Goal: Task Accomplishment & Management: Manage account settings

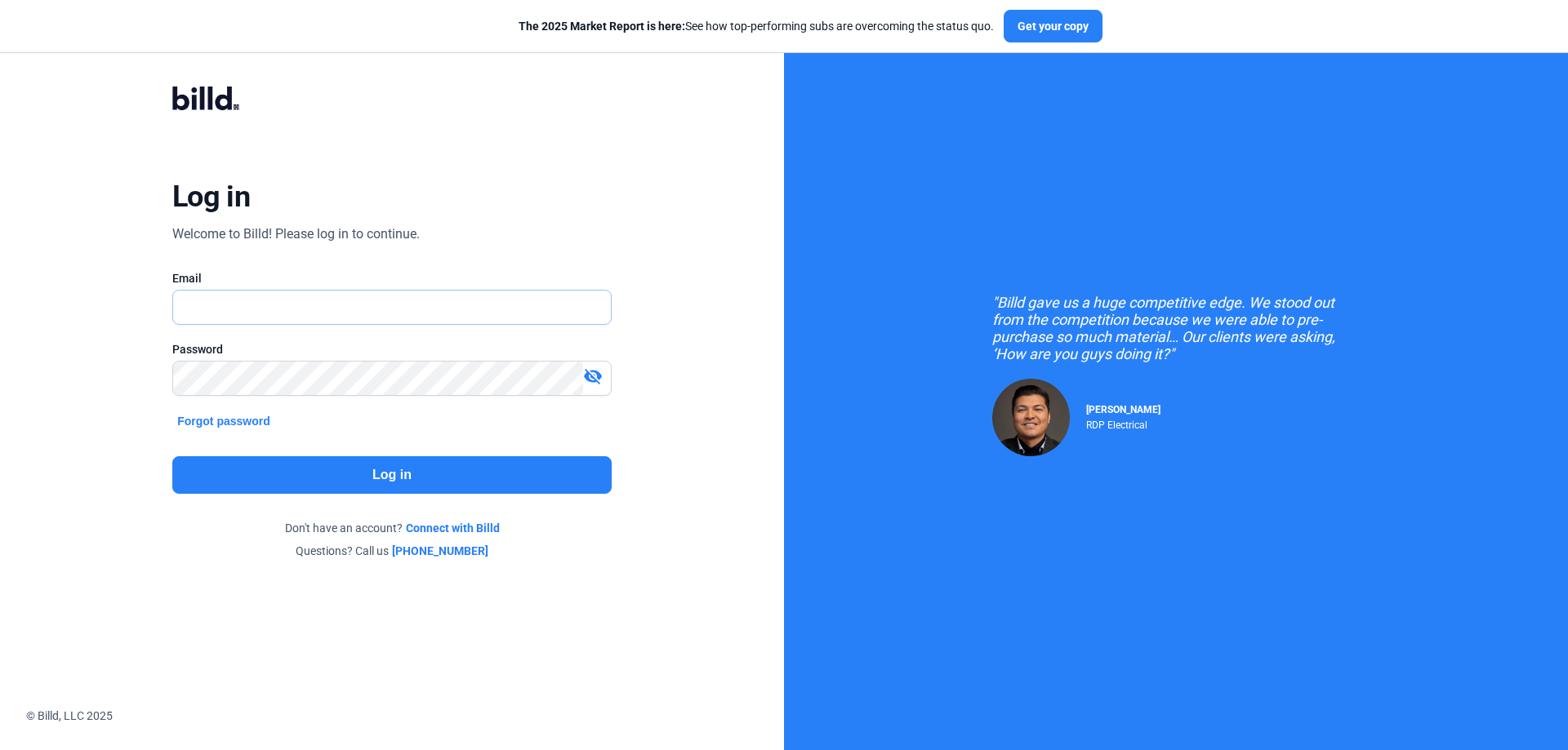
type input "[PERSON_NAME][EMAIL_ADDRESS][DOMAIN_NAME]"
click at [351, 465] on button "Log in" at bounding box center [392, 475] width 439 height 37
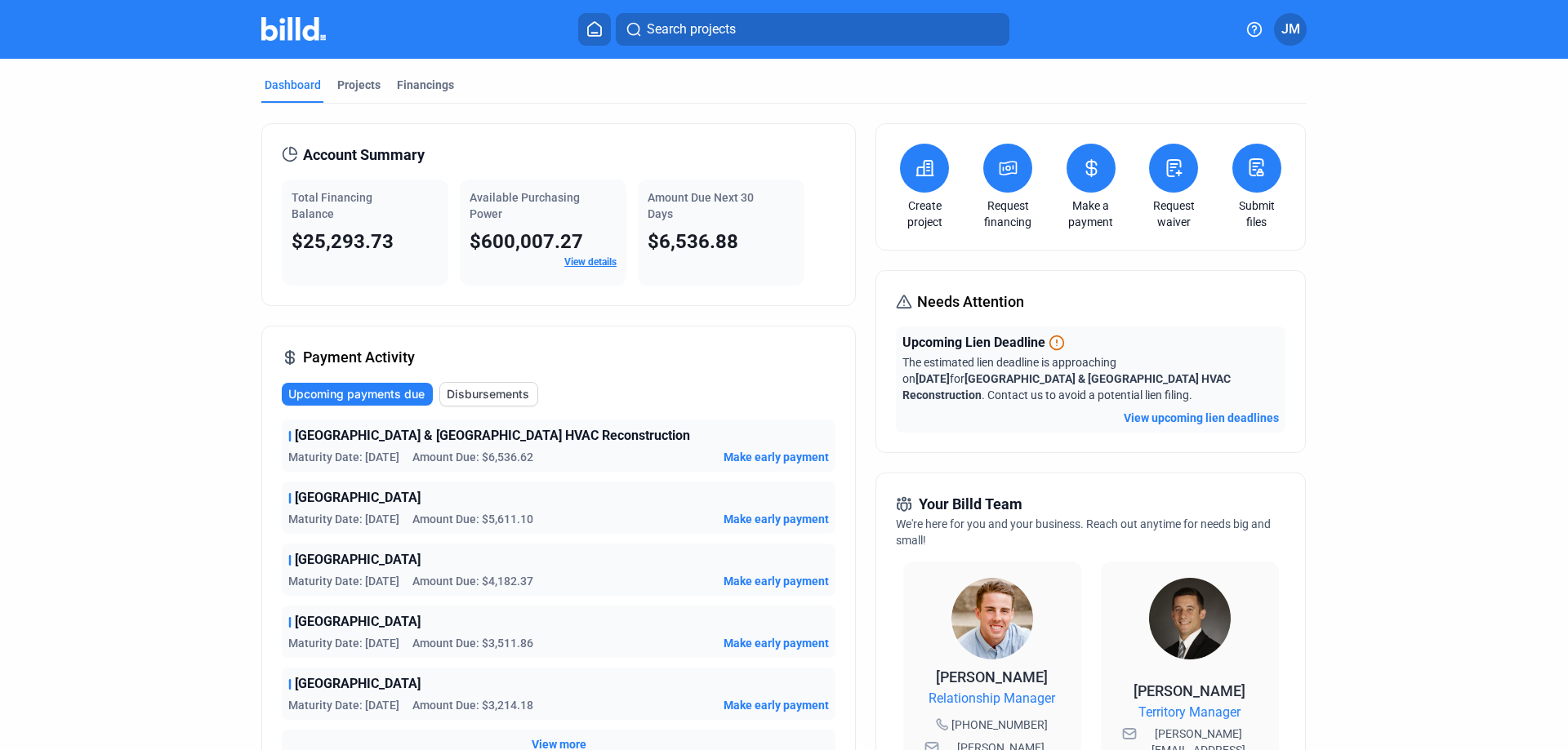
click at [1287, 37] on span "JM" at bounding box center [1291, 29] width 19 height 20
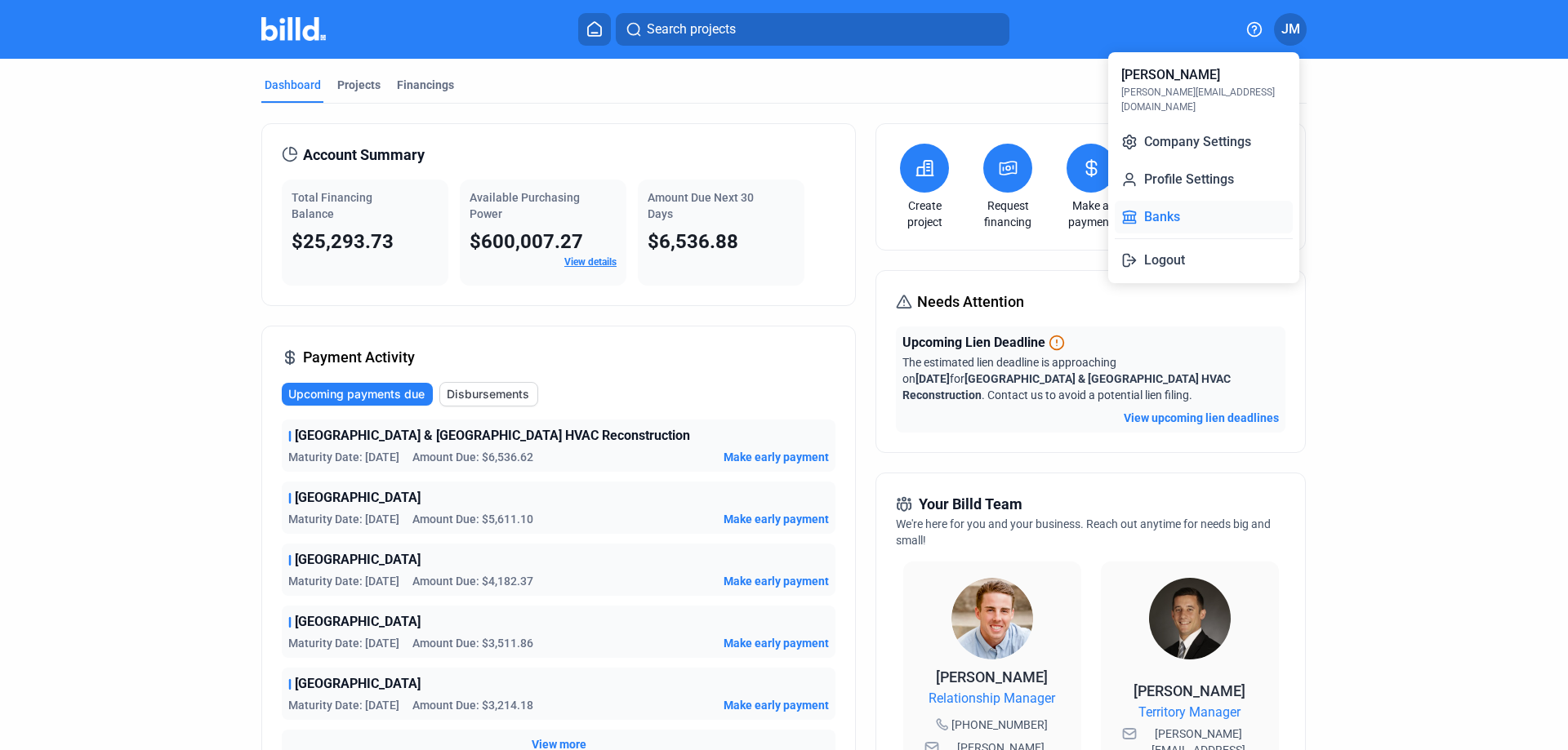
click at [1183, 201] on button "Banks" at bounding box center [1203, 217] width 178 height 32
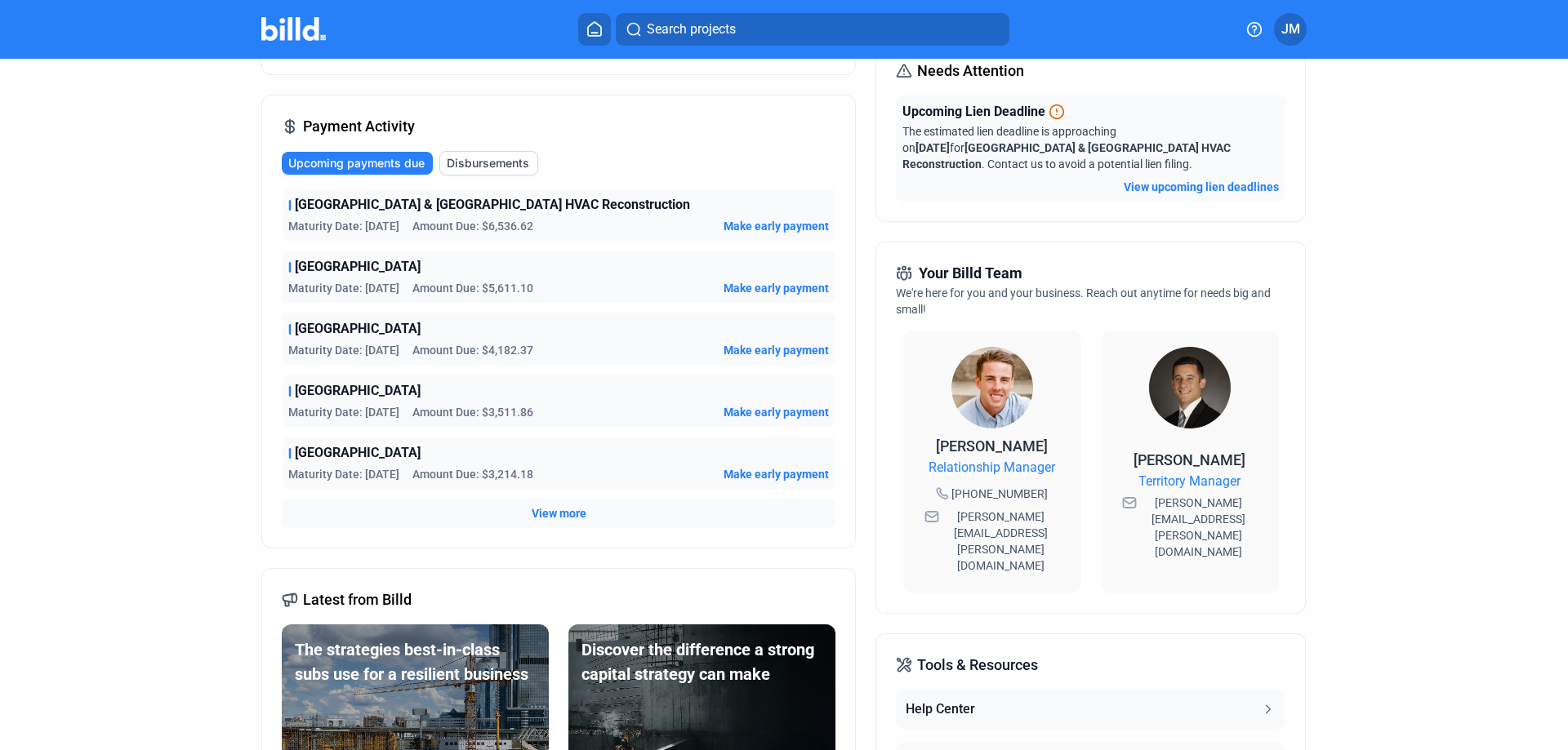
scroll to position [188, 0]
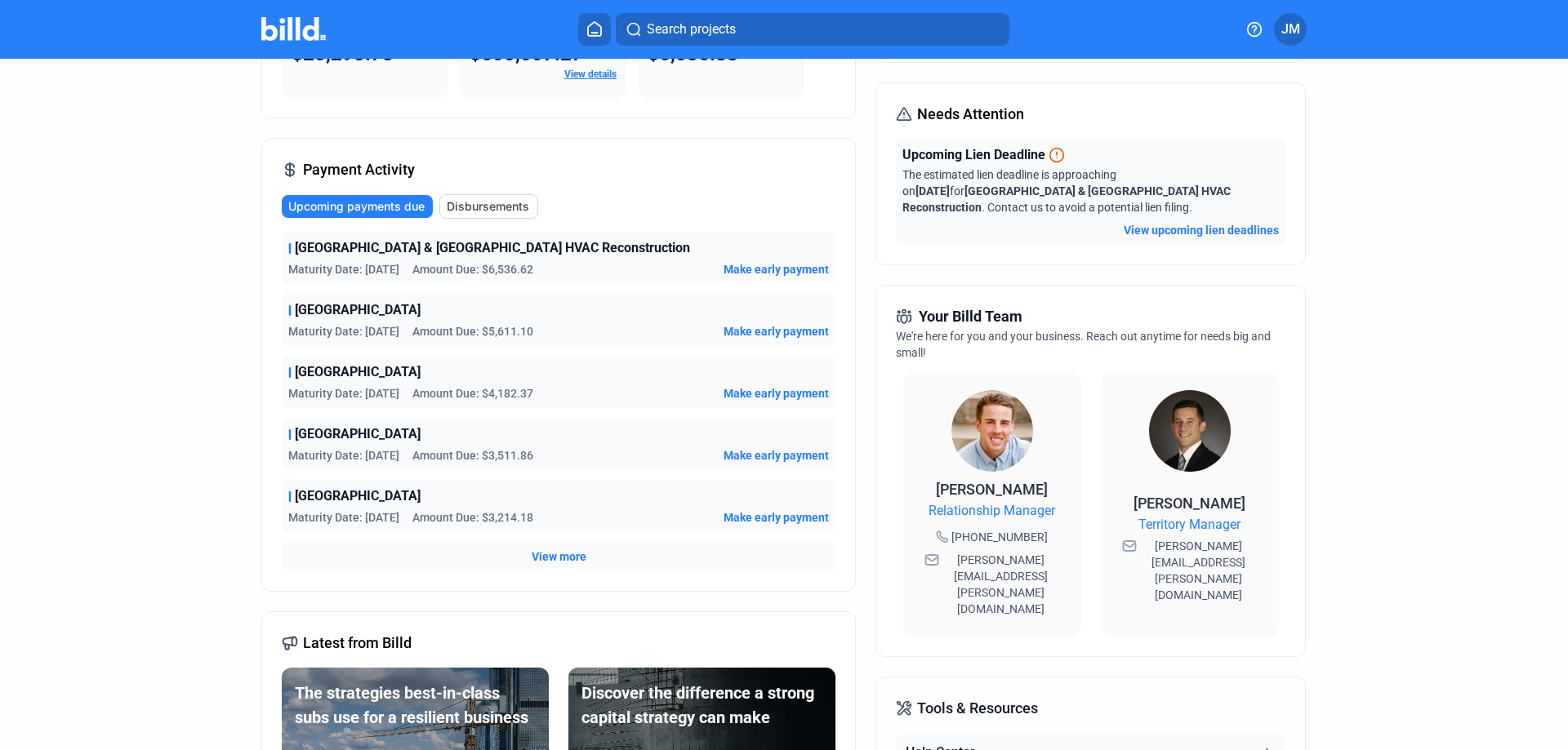
click at [1157, 226] on button "View upcoming lien deadlines" at bounding box center [1201, 230] width 155 height 16
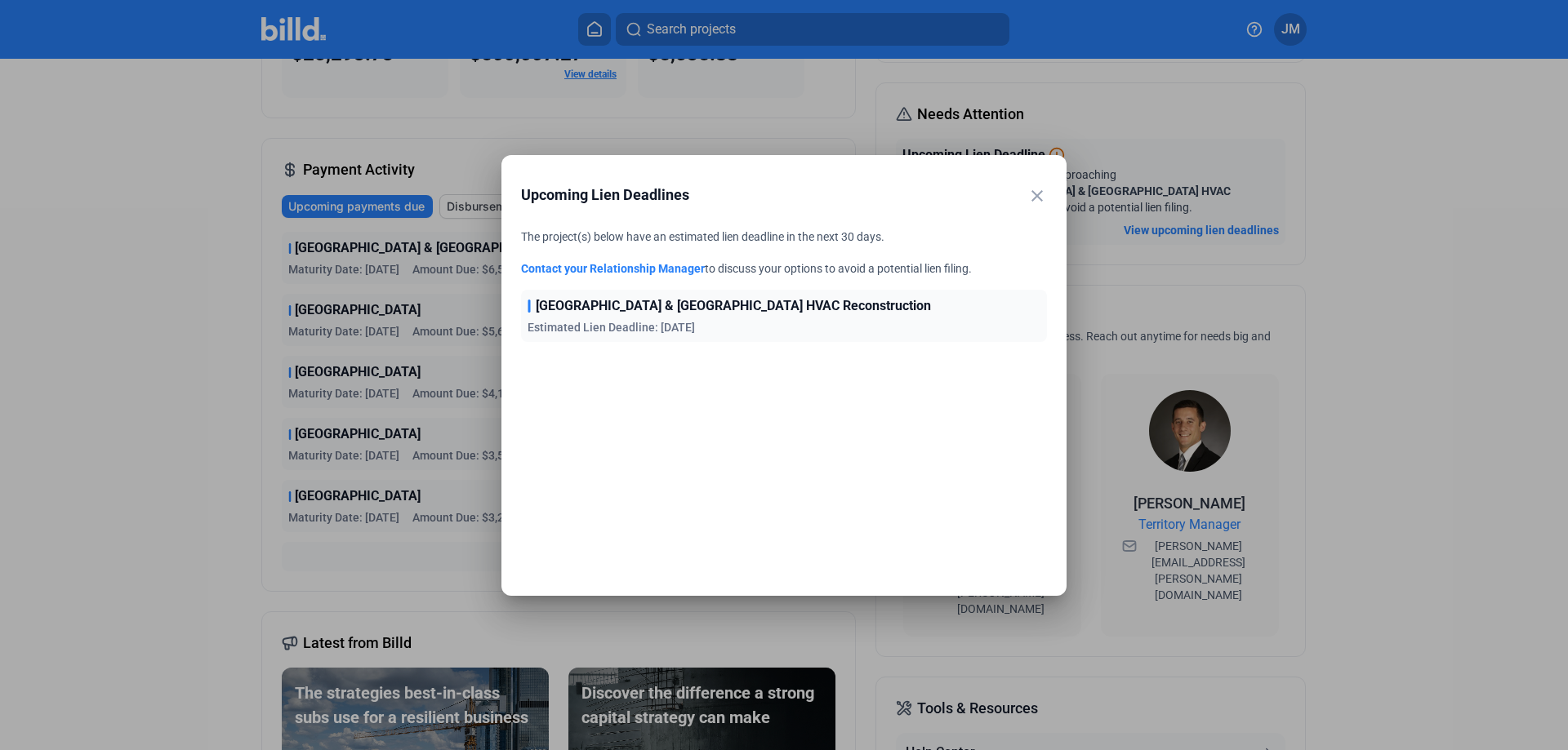
click at [1040, 196] on mat-icon "close" at bounding box center [1036, 196] width 20 height 20
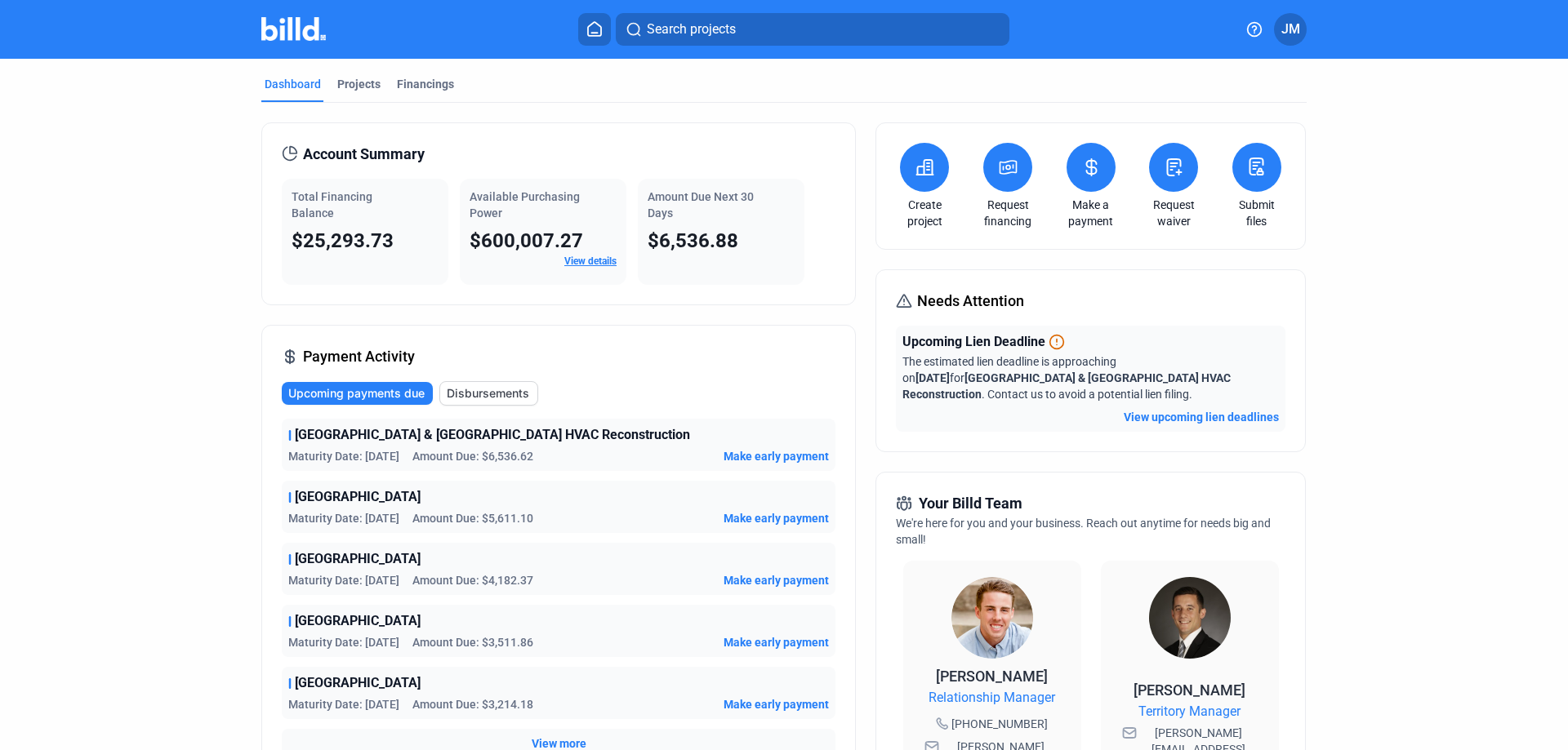
scroll to position [0, 0]
click at [339, 87] on div "Projects" at bounding box center [358, 84] width 43 height 16
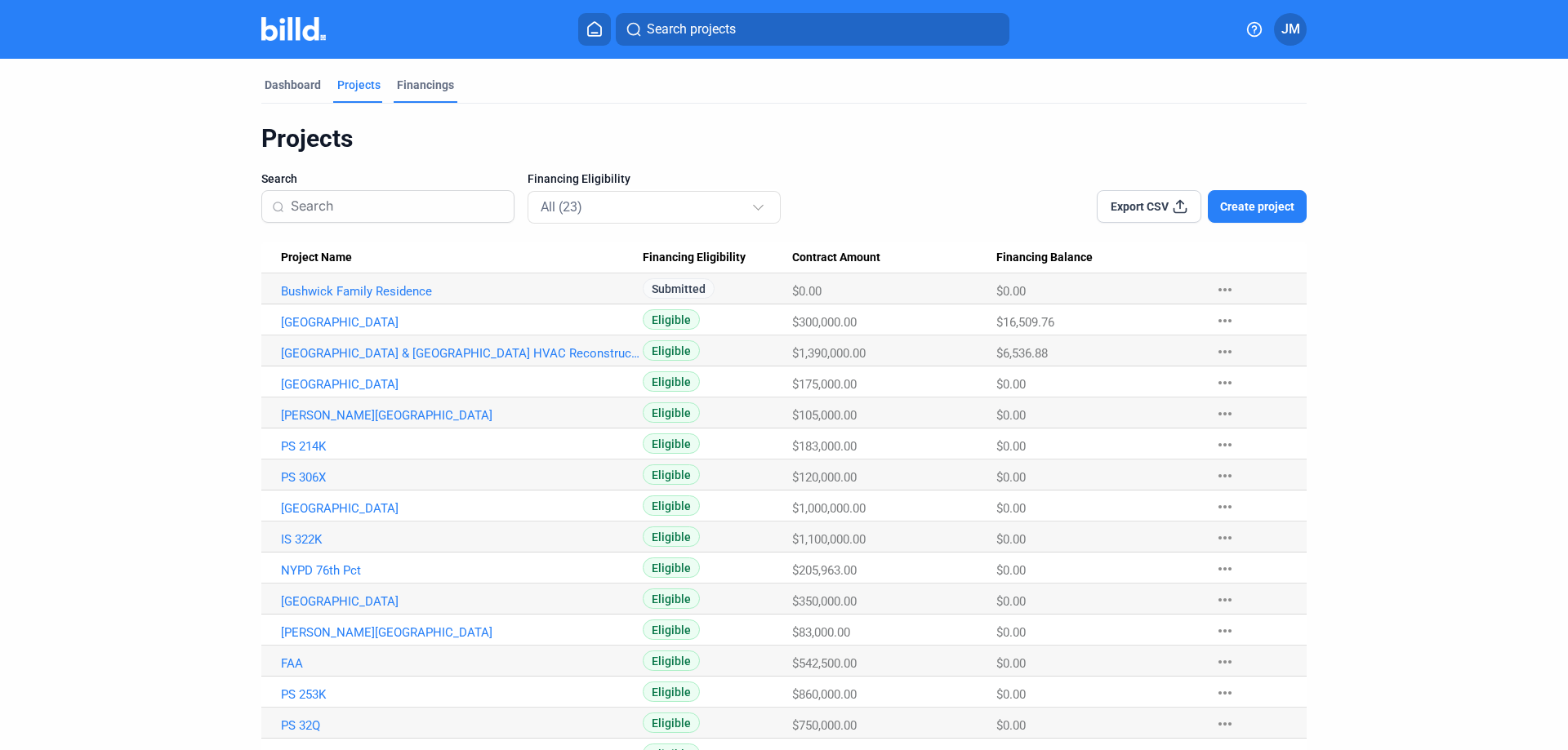
click at [400, 87] on div "Financings" at bounding box center [425, 84] width 57 height 16
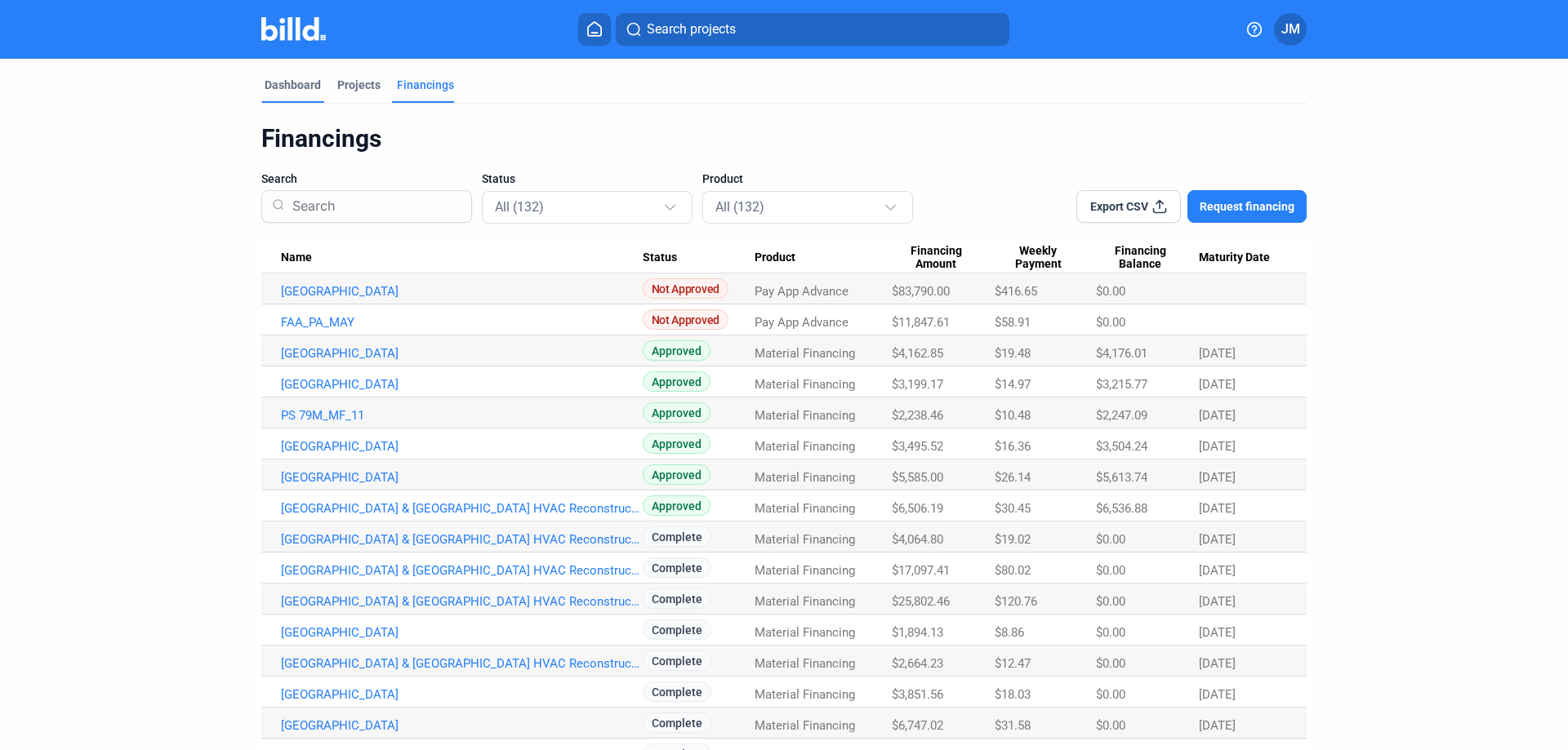
click at [294, 82] on div "Dashboard" at bounding box center [293, 84] width 56 height 16
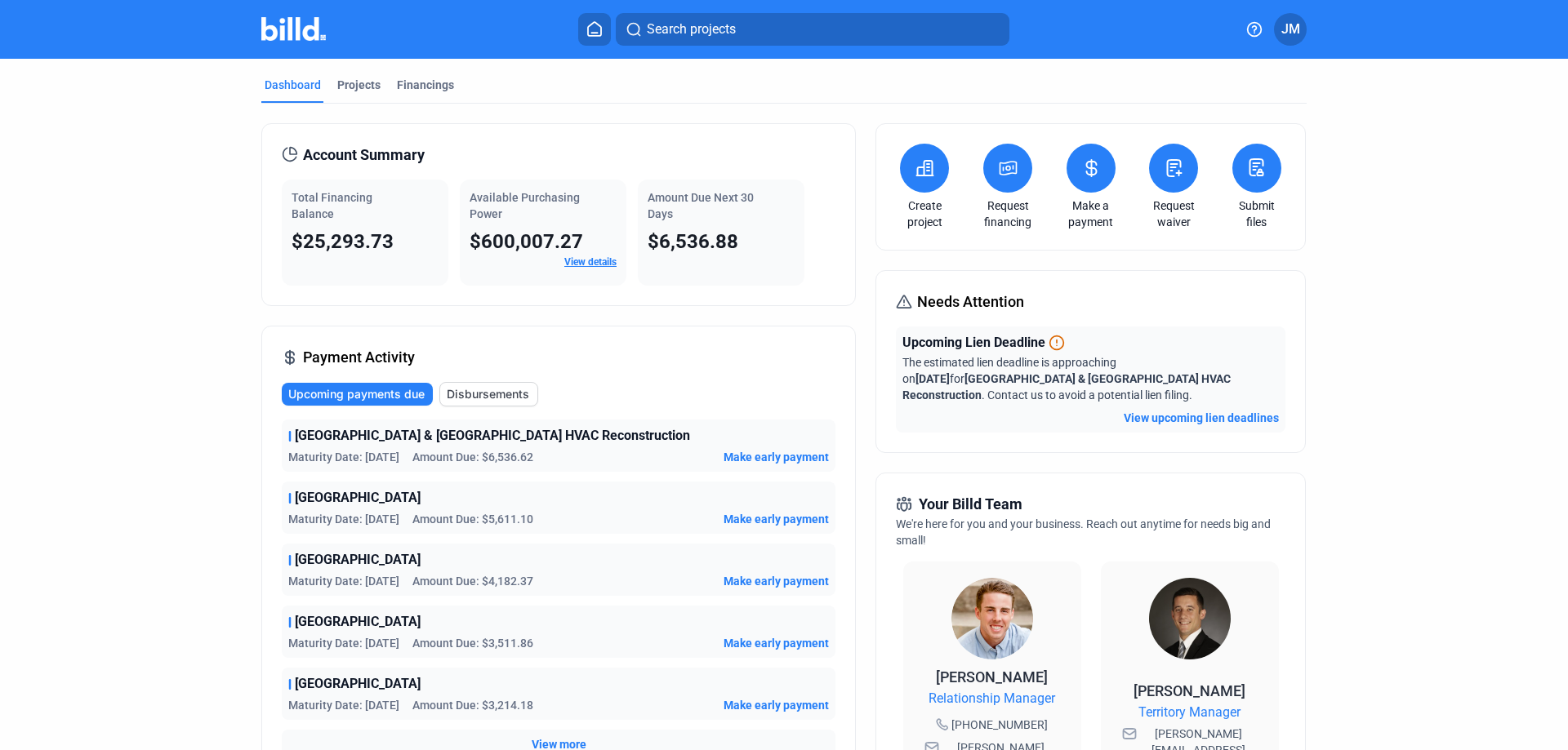
click at [595, 259] on link "View details" at bounding box center [590, 261] width 52 height 11
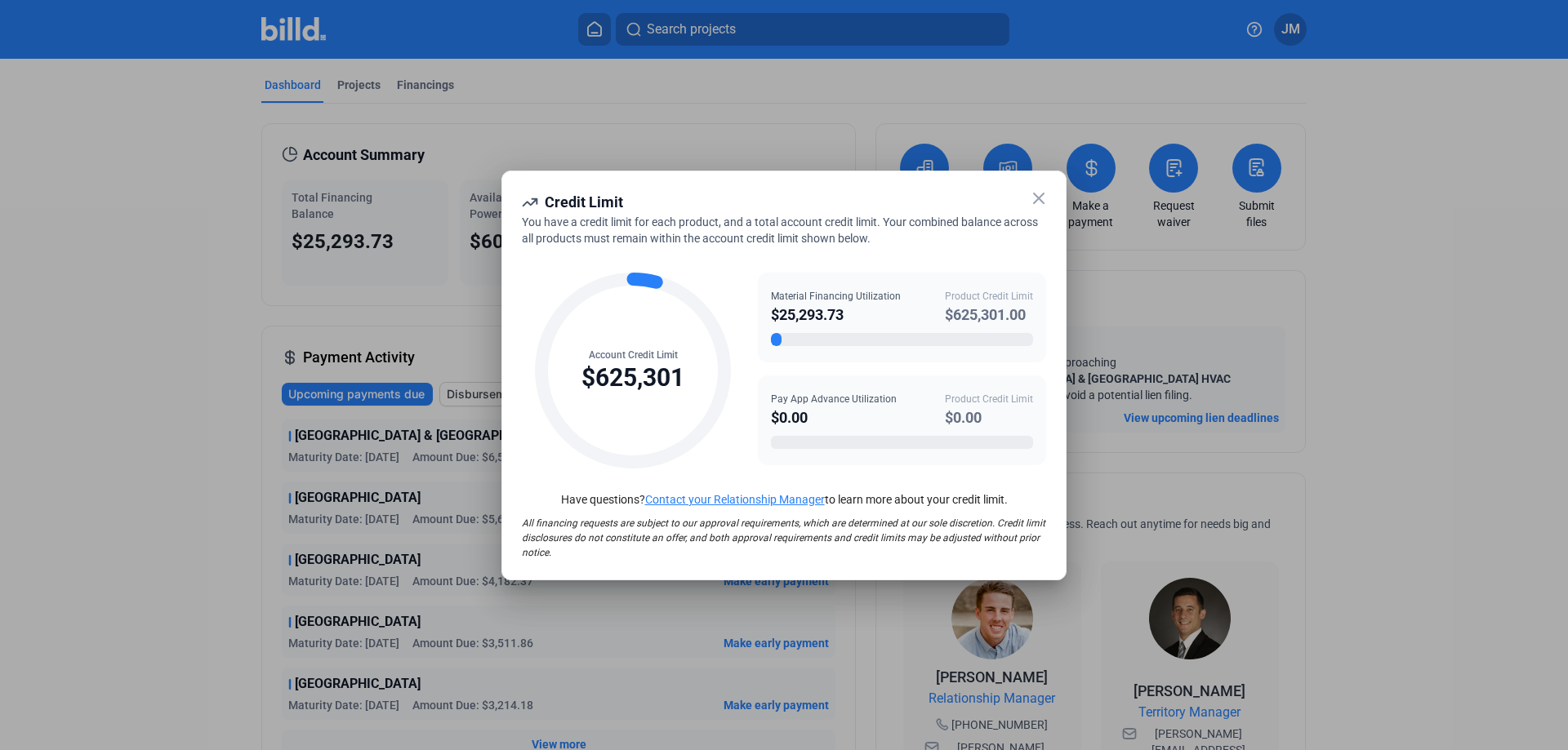
click at [1035, 194] on icon at bounding box center [1039, 198] width 10 height 10
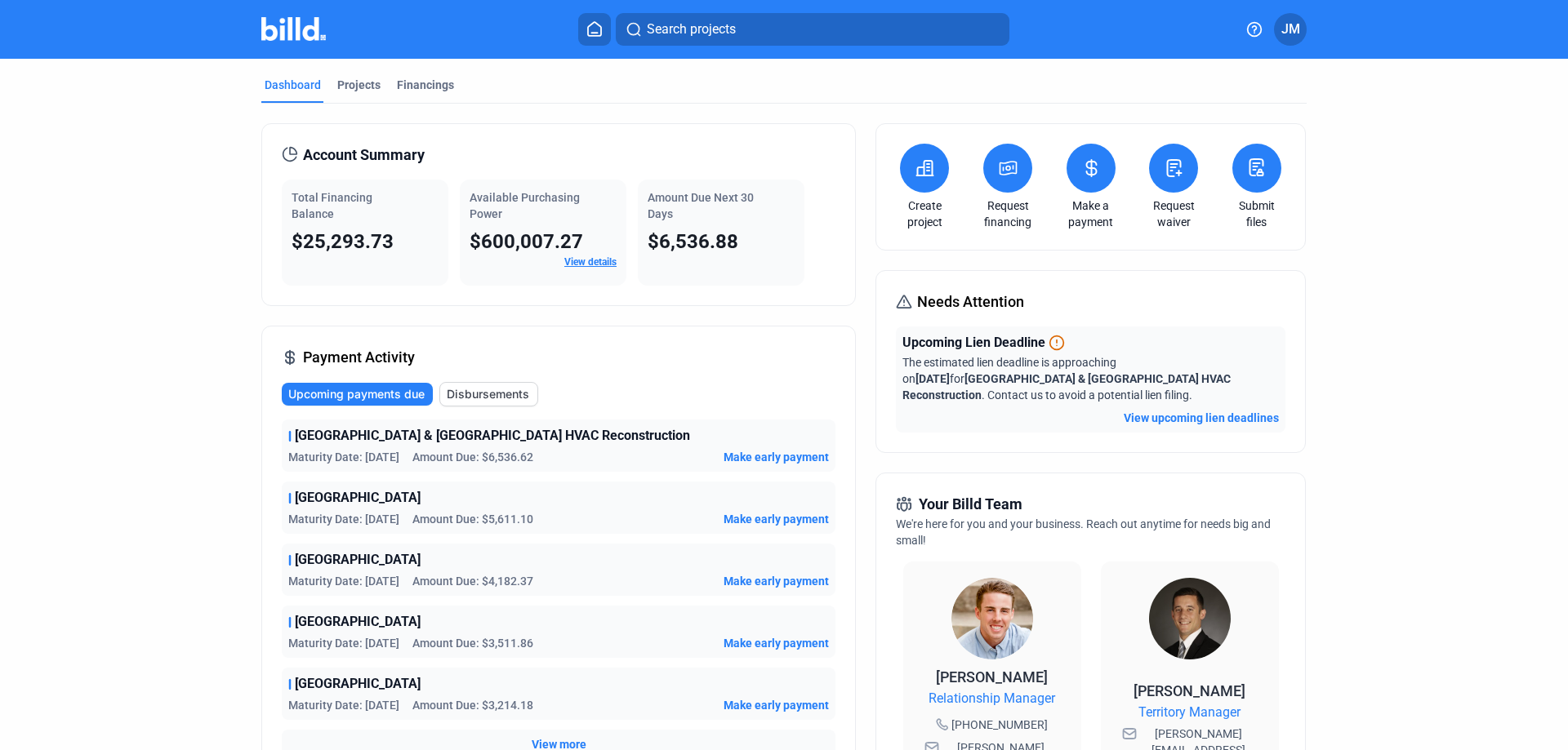
click at [1006, 213] on link "Request financing" at bounding box center [1007, 213] width 57 height 32
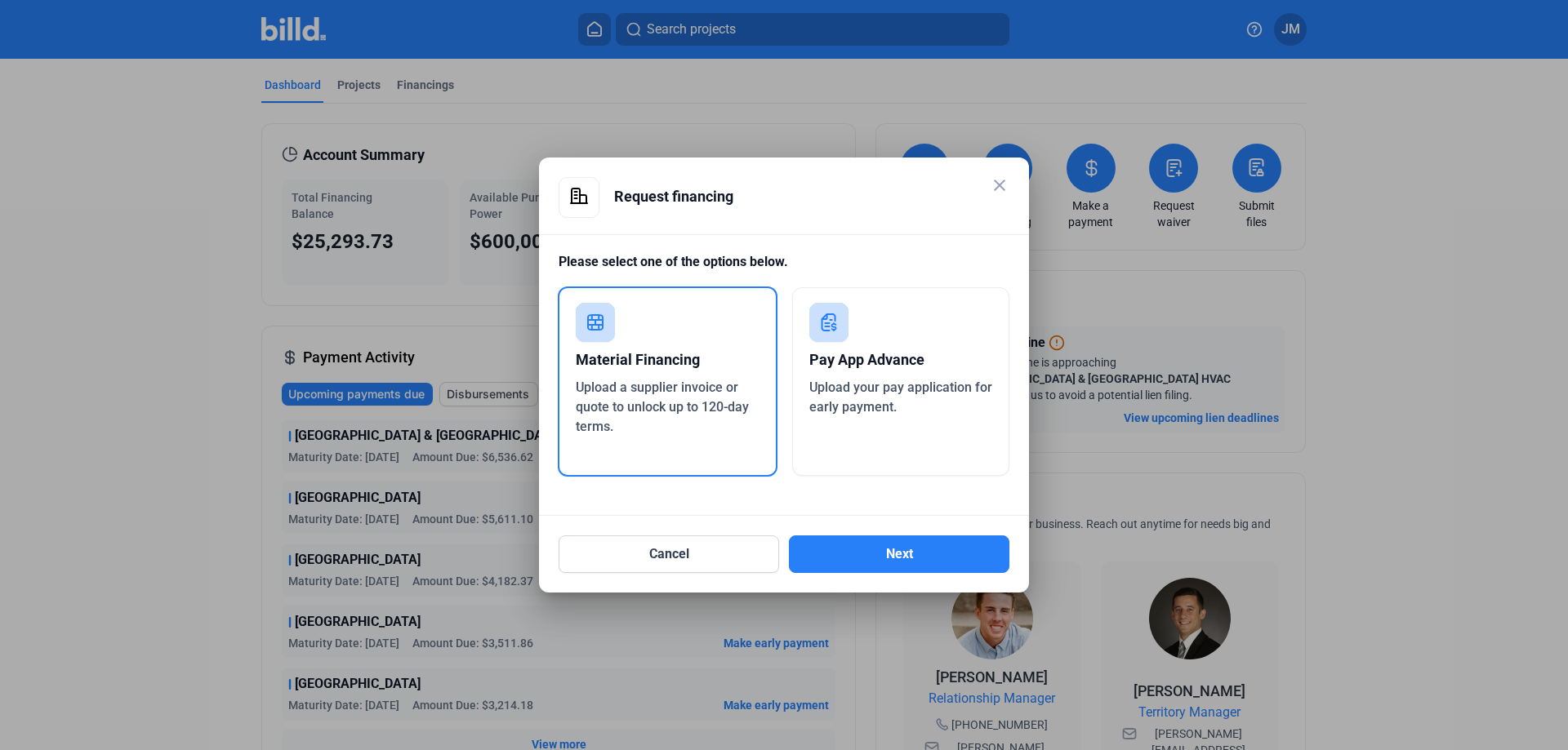
click at [1005, 185] on mat-icon "close" at bounding box center [999, 185] width 20 height 20
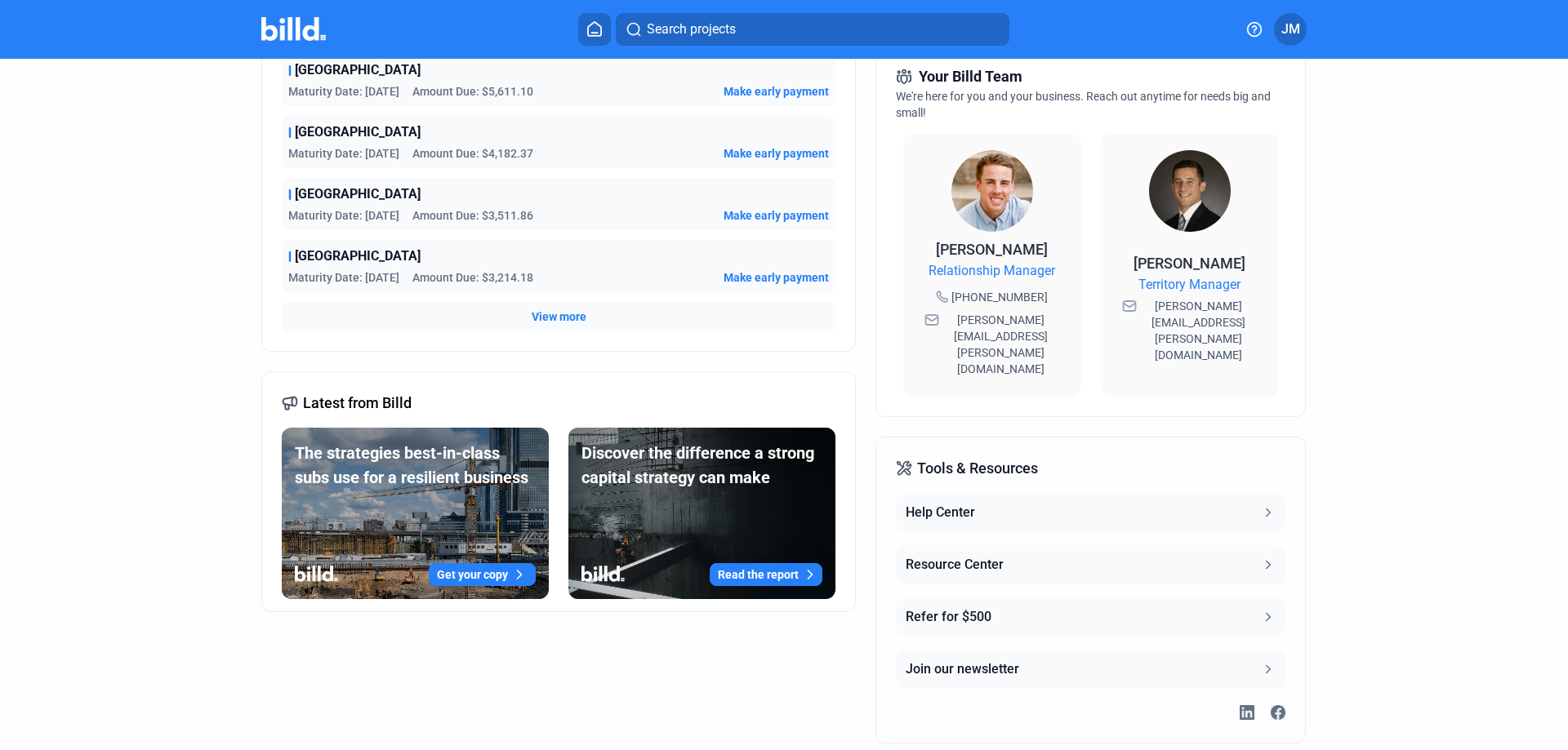
scroll to position [433, 0]
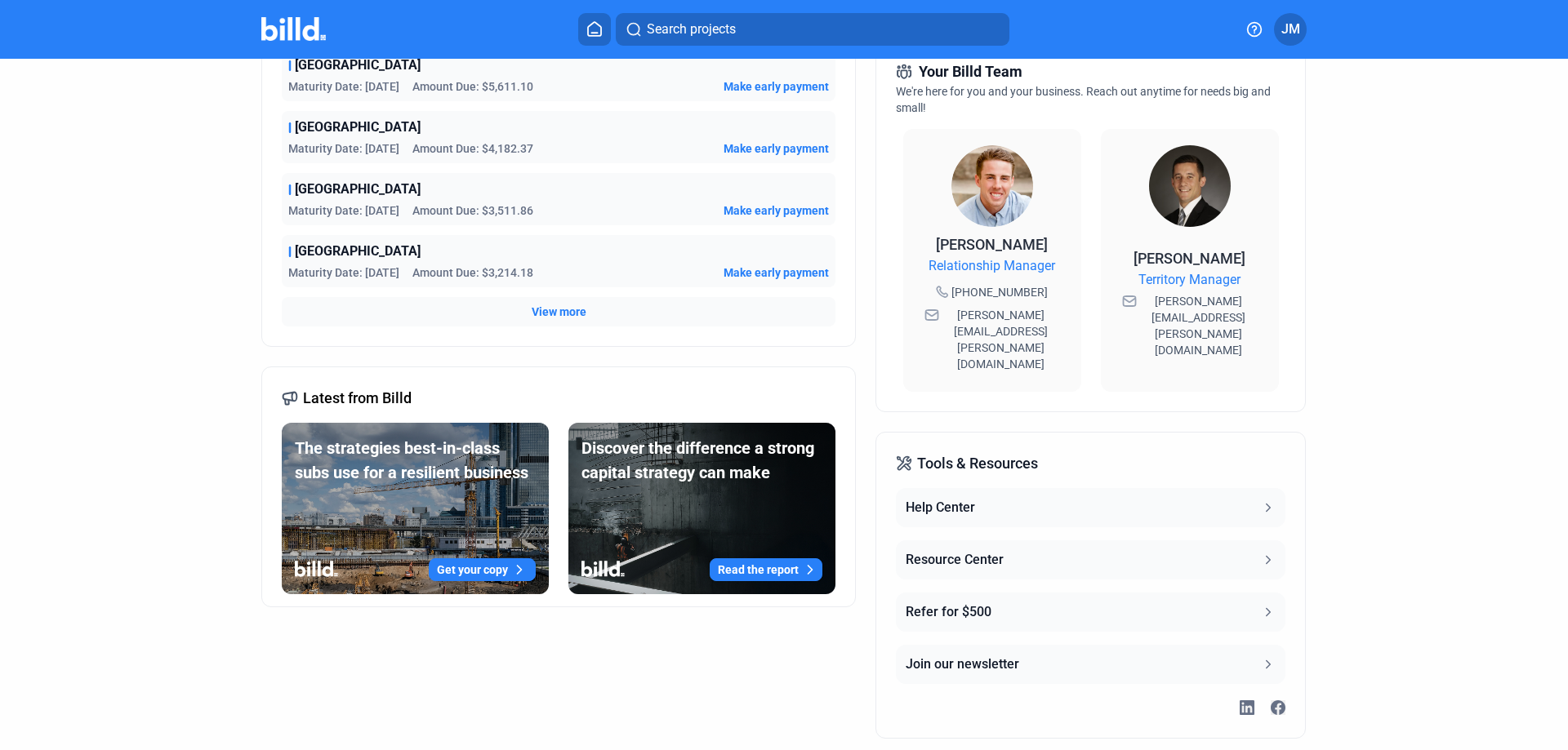
click at [1020, 540] on button "Resource Center" at bounding box center [1090, 560] width 389 height 39
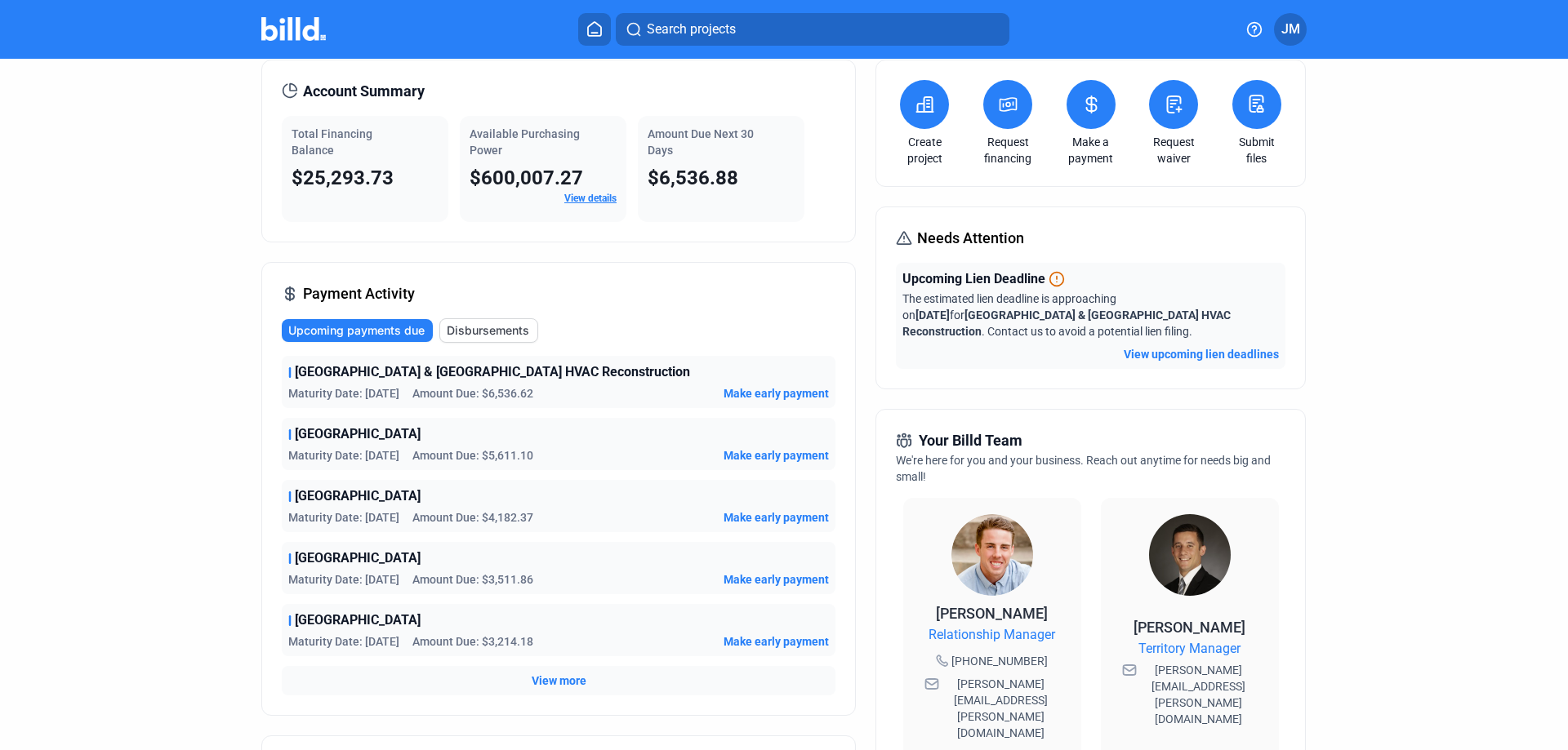
scroll to position [0, 0]
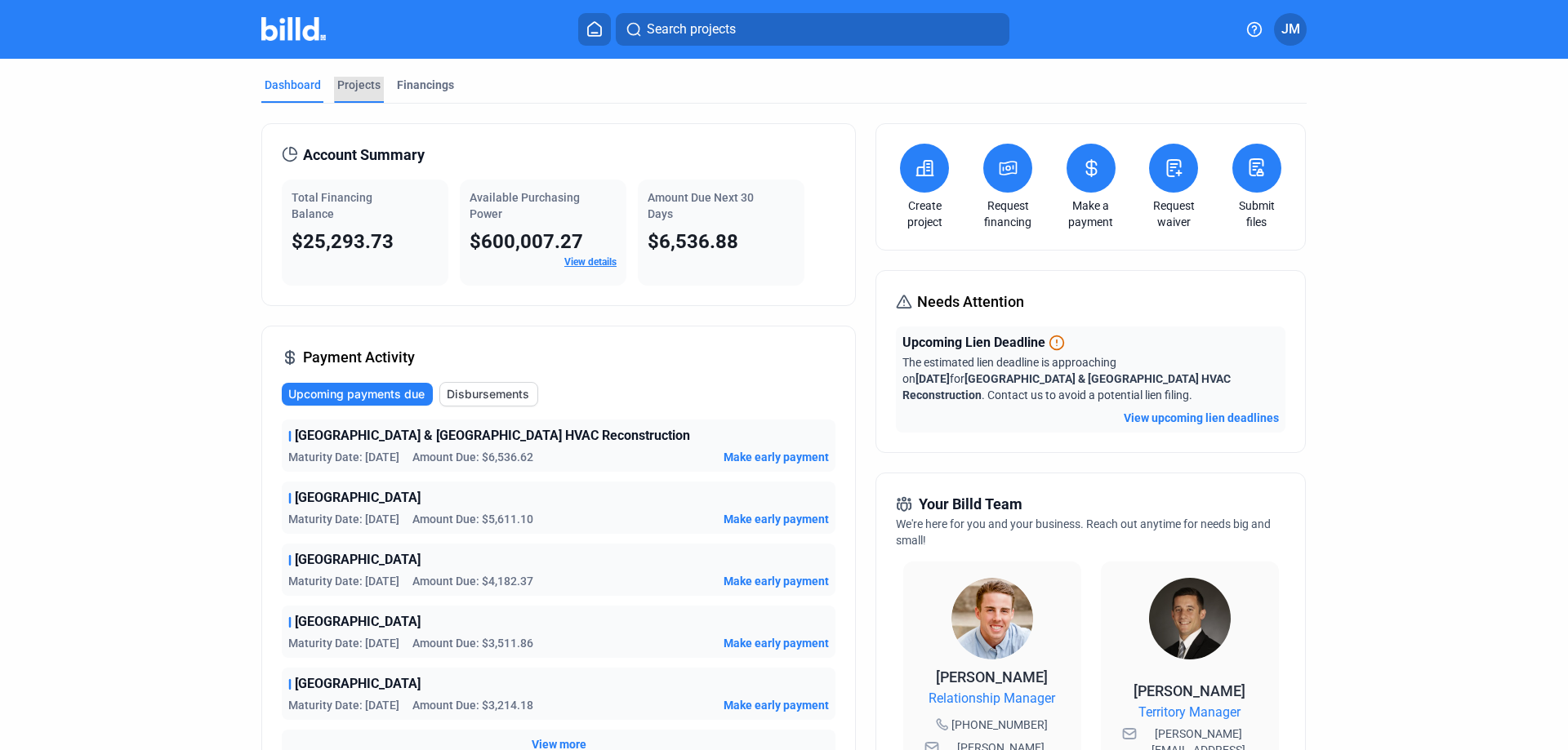
click at [362, 93] on div "Projects" at bounding box center [359, 89] width 50 height 26
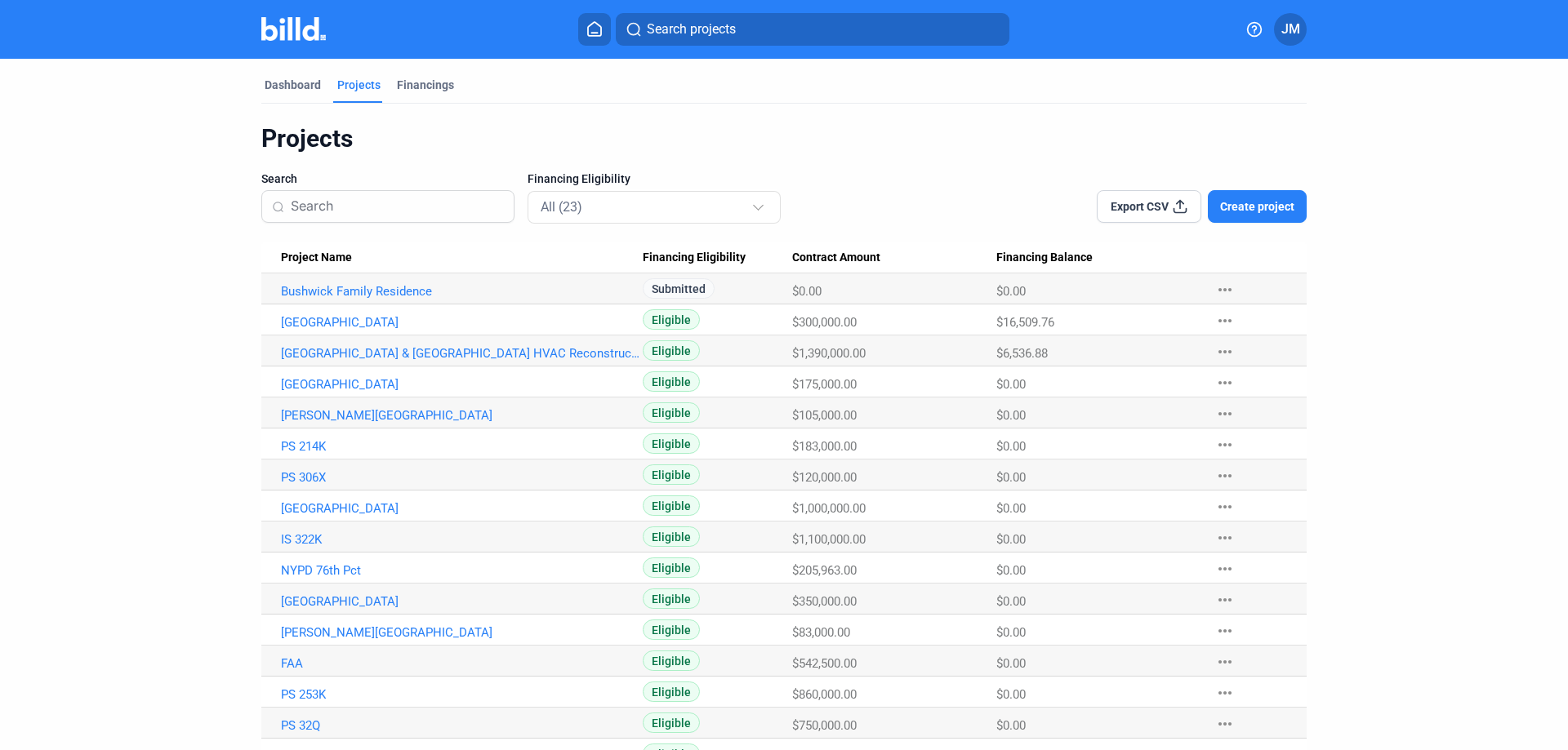
click at [464, 92] on div "Dashboard Projects Financings" at bounding box center [784, 89] width 1046 height 26
click at [446, 92] on div "Financings" at bounding box center [425, 84] width 57 height 16
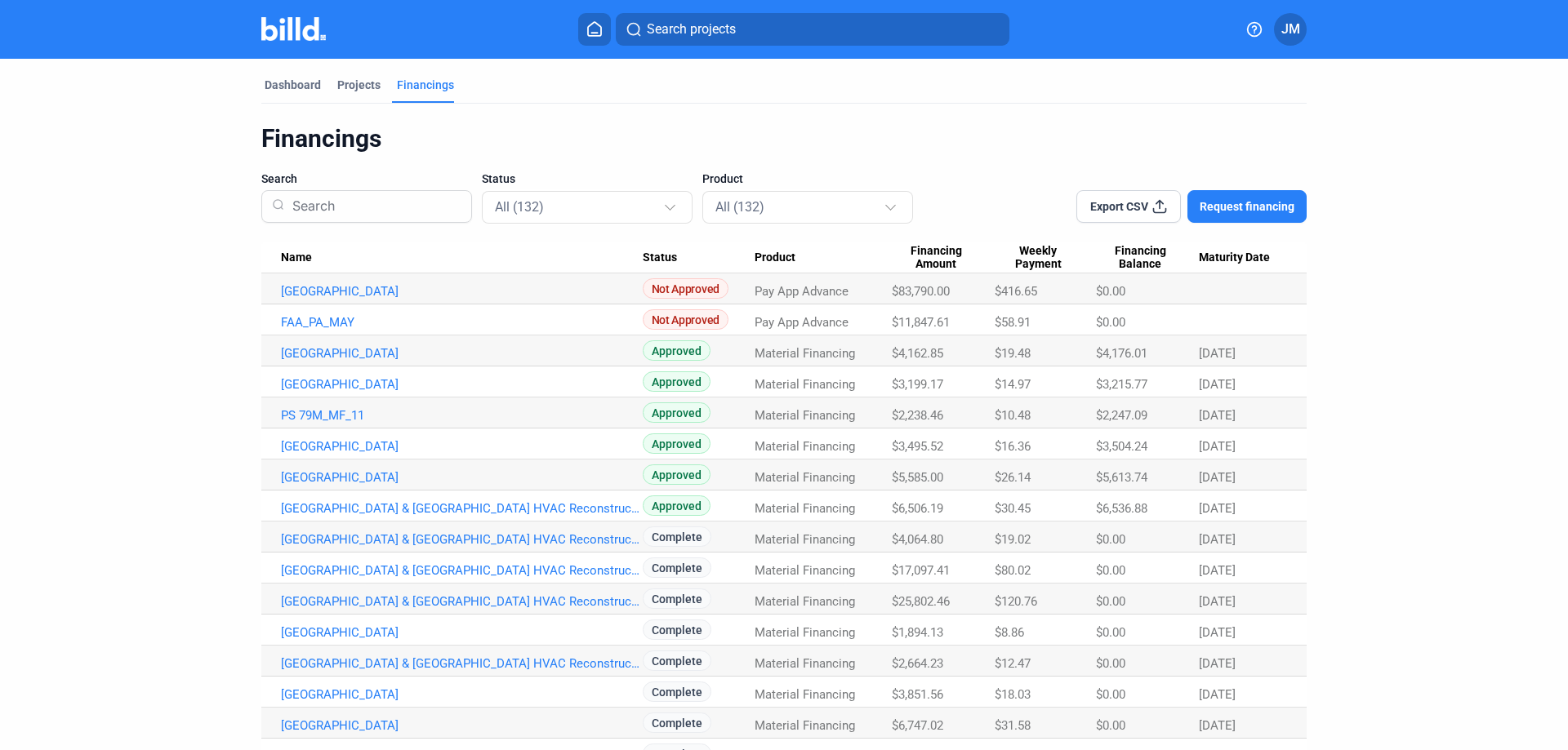
click at [314, 27] on img at bounding box center [294, 29] width 65 height 24
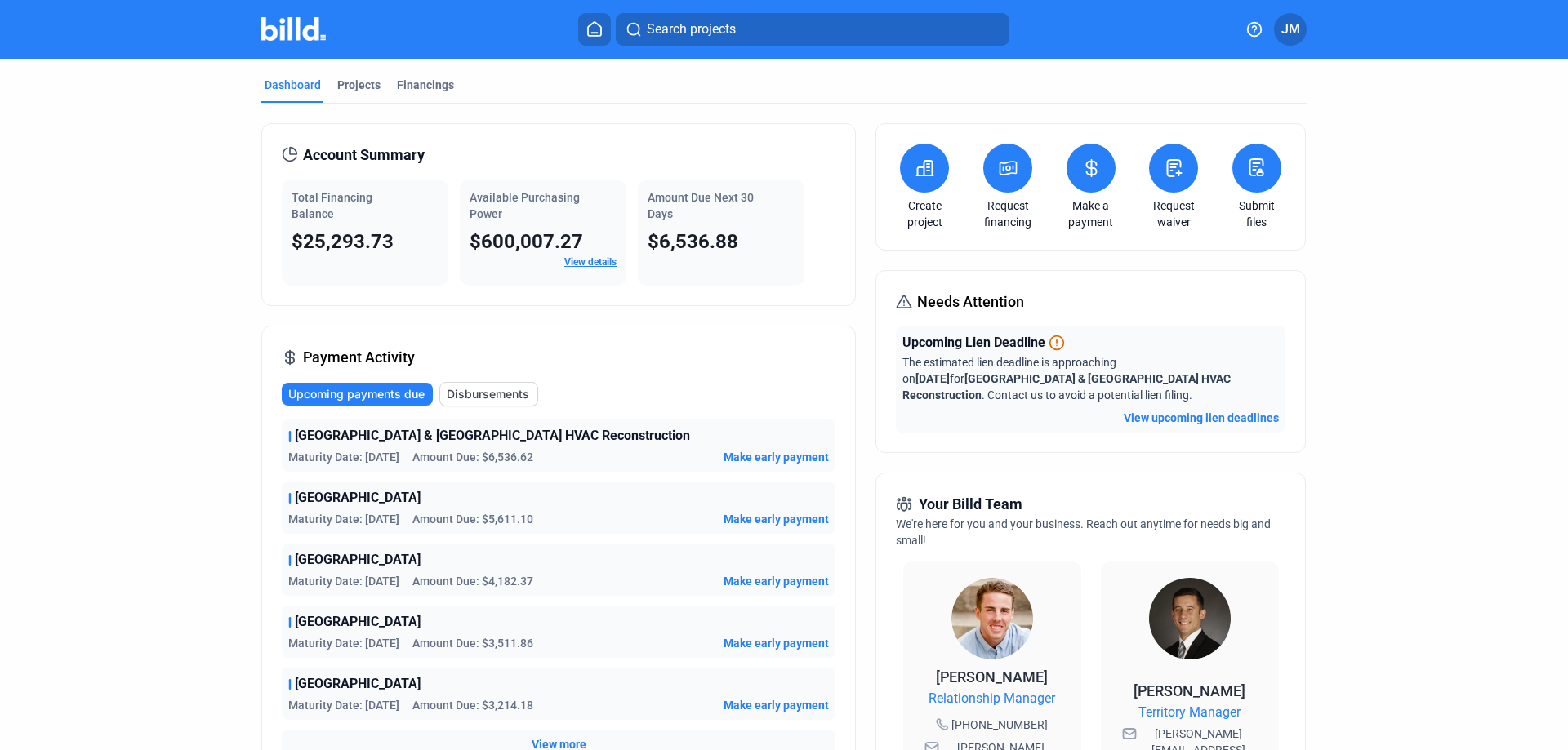
click at [573, 265] on link "View details" at bounding box center [590, 261] width 52 height 11
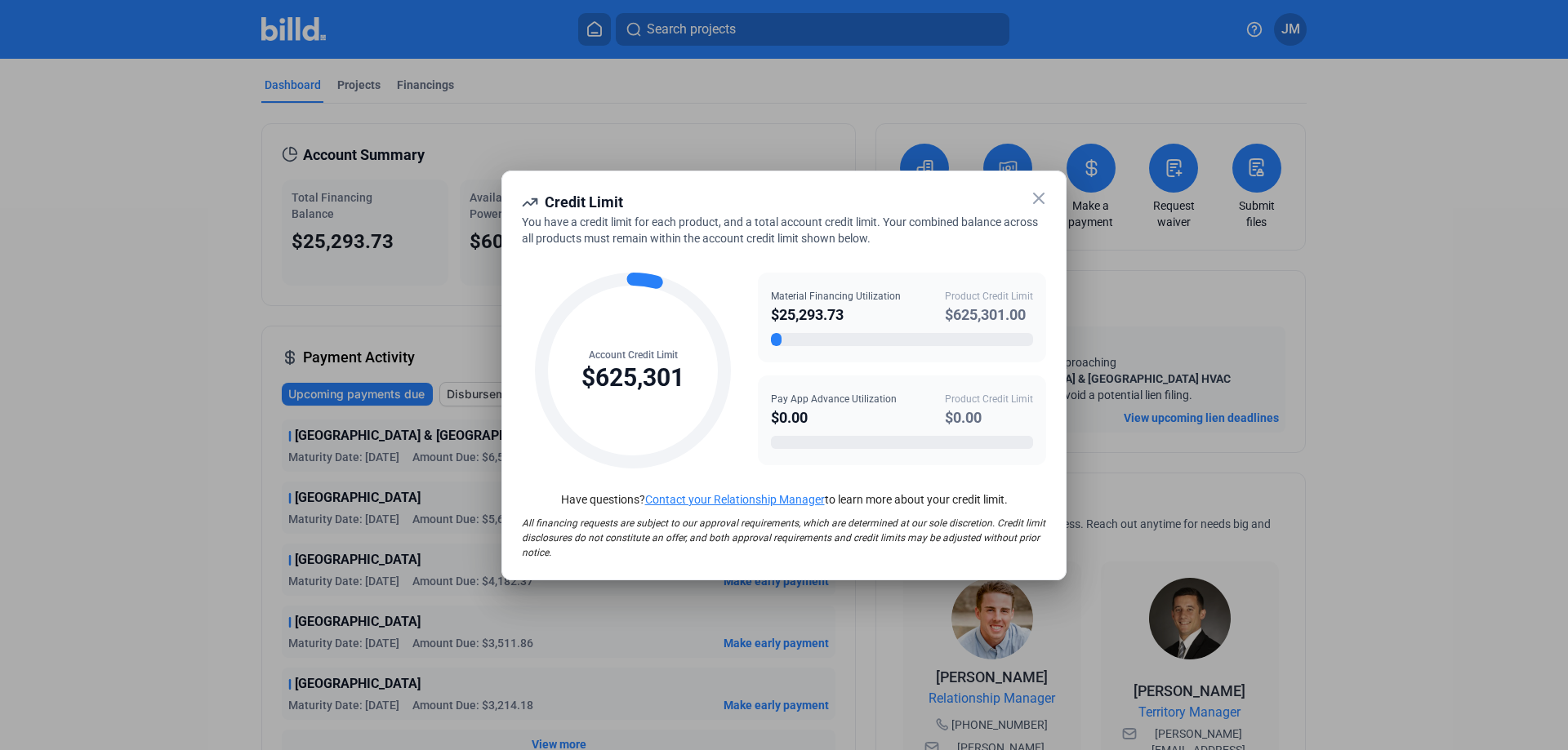
click at [1045, 191] on icon at bounding box center [1038, 198] width 20 height 20
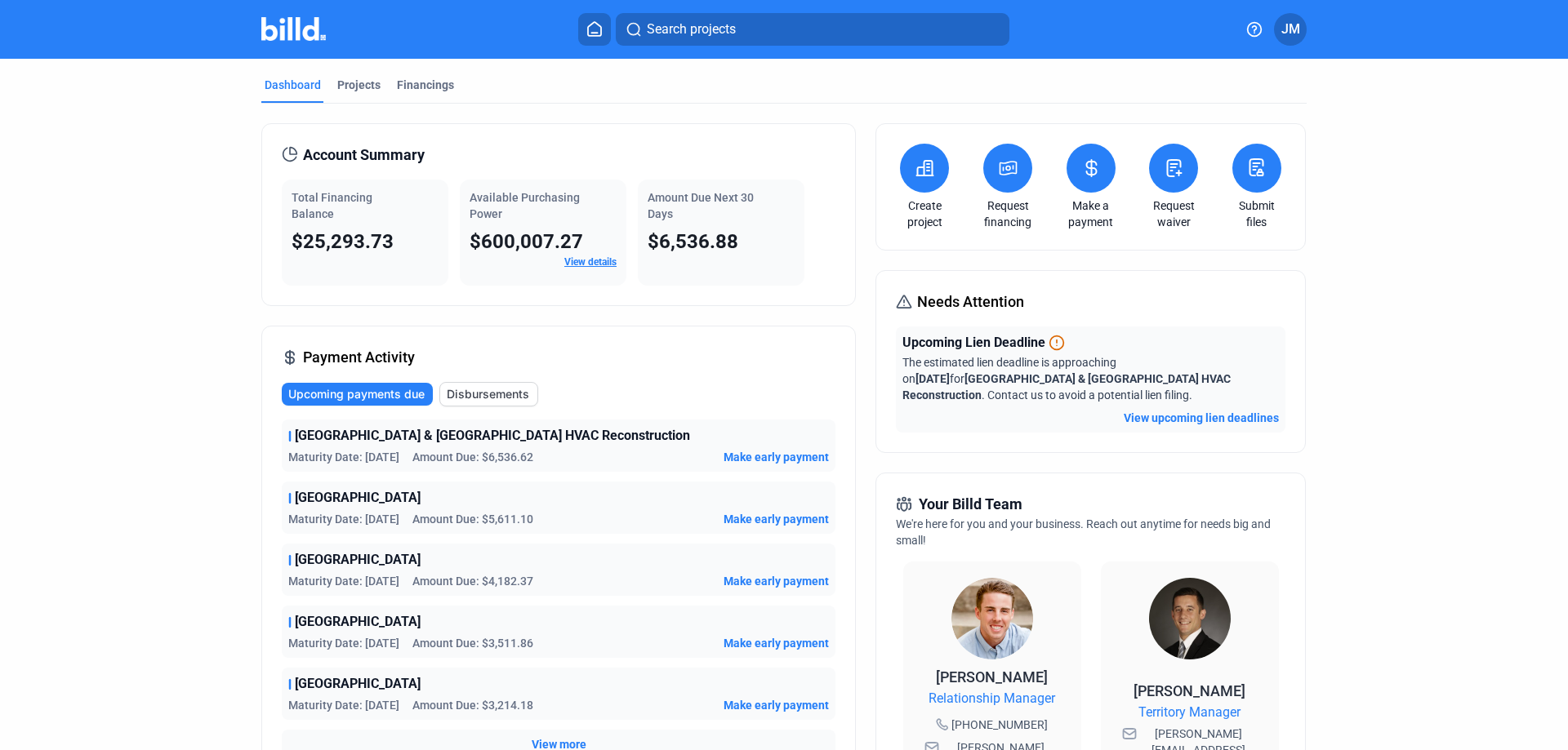
click at [601, 35] on icon at bounding box center [594, 29] width 13 height 14
click at [585, 19] on button at bounding box center [595, 29] width 32 height 32
click at [377, 77] on div "Projects" at bounding box center [359, 89] width 50 height 26
click at [431, 82] on div "Financings" at bounding box center [425, 84] width 57 height 16
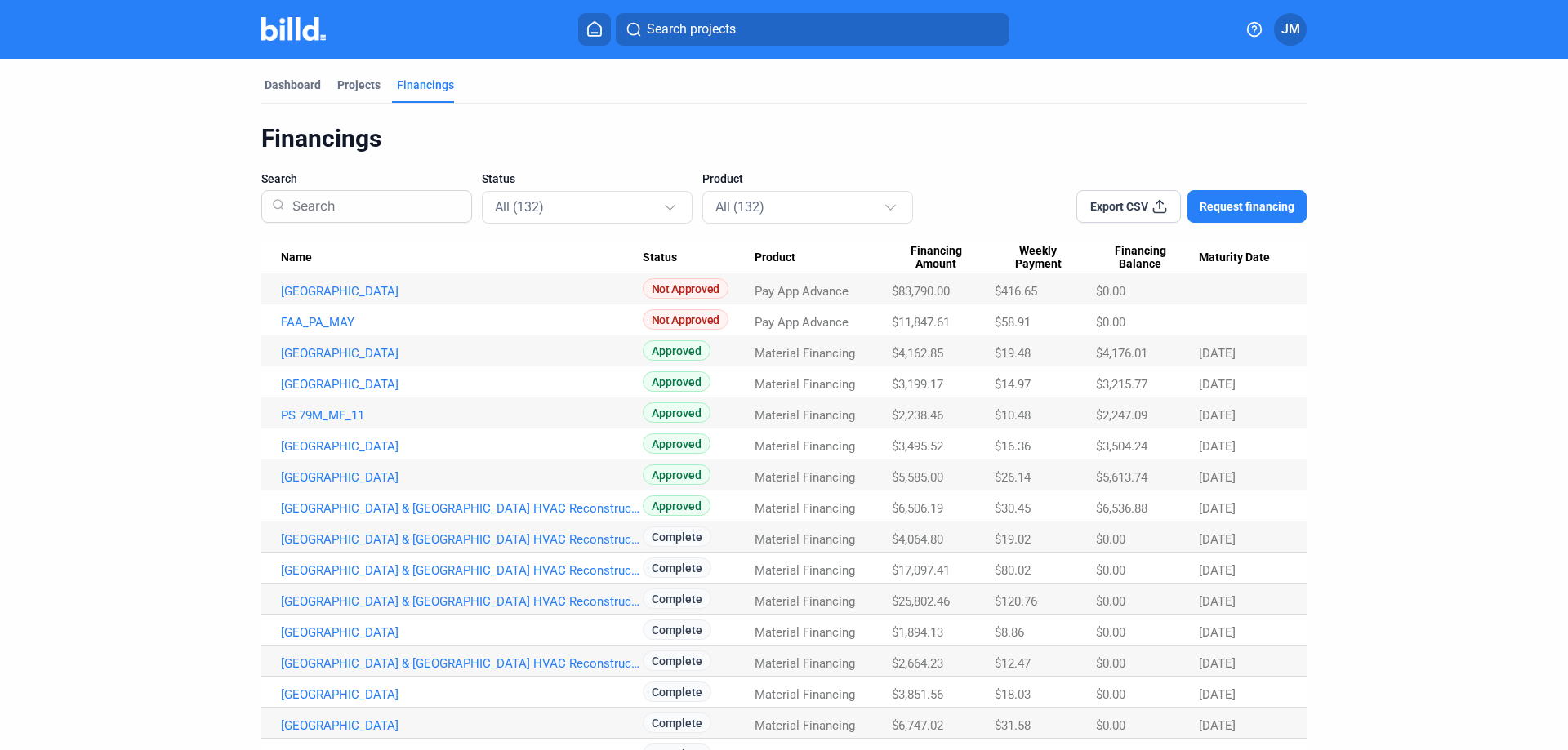
click at [357, 95] on div "Projects" at bounding box center [359, 89] width 50 height 26
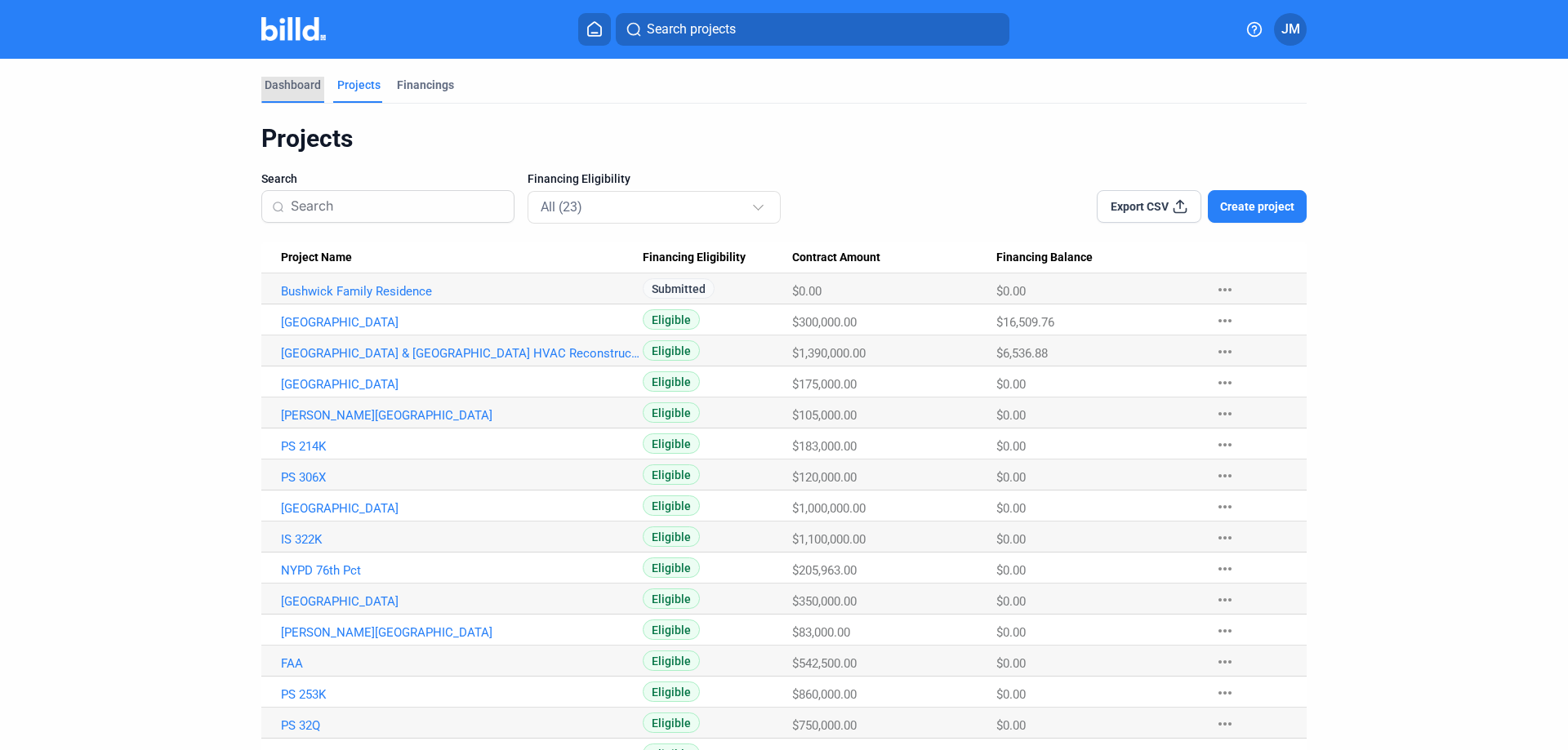
click at [309, 94] on div "Dashboard" at bounding box center [293, 89] width 63 height 26
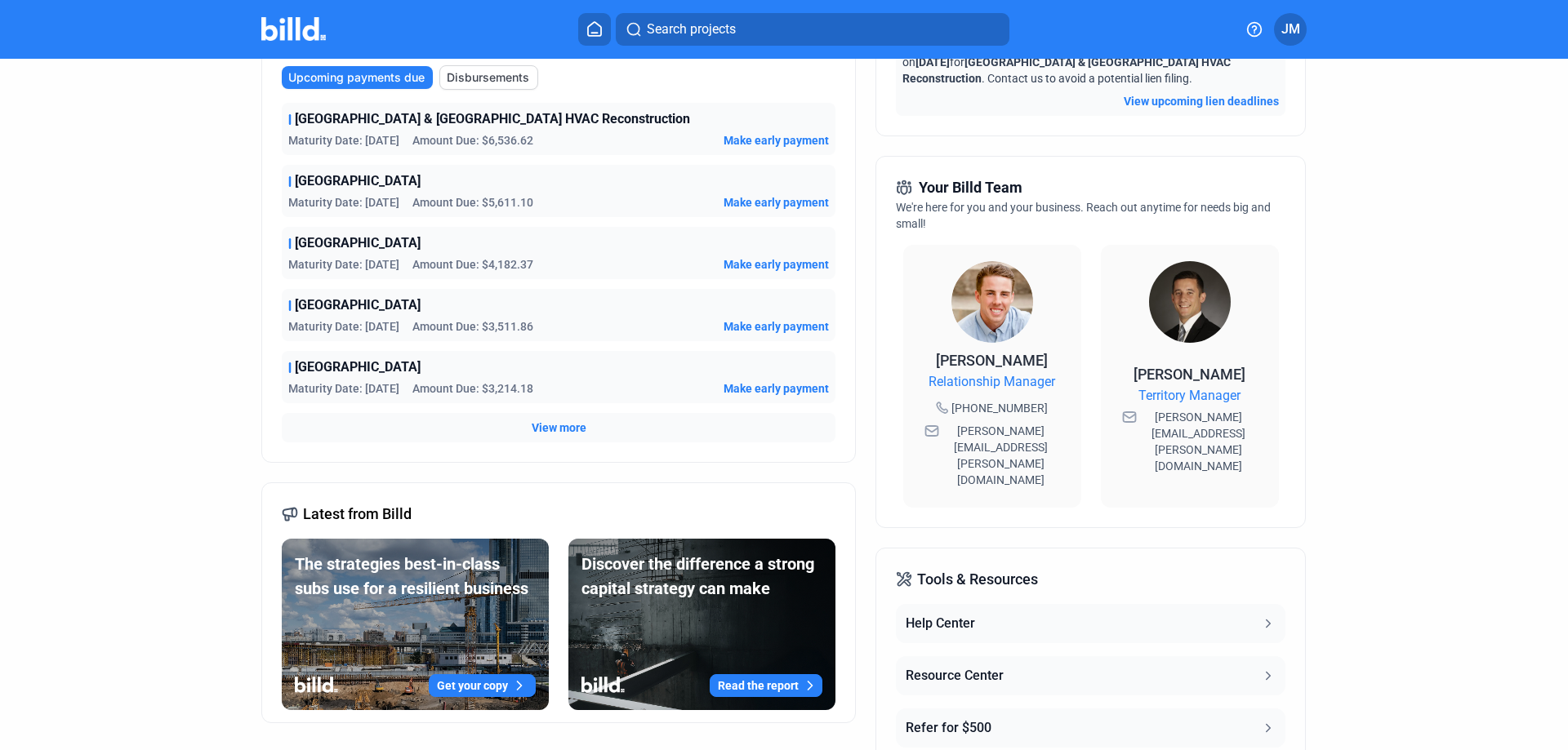
scroll to position [408, 0]
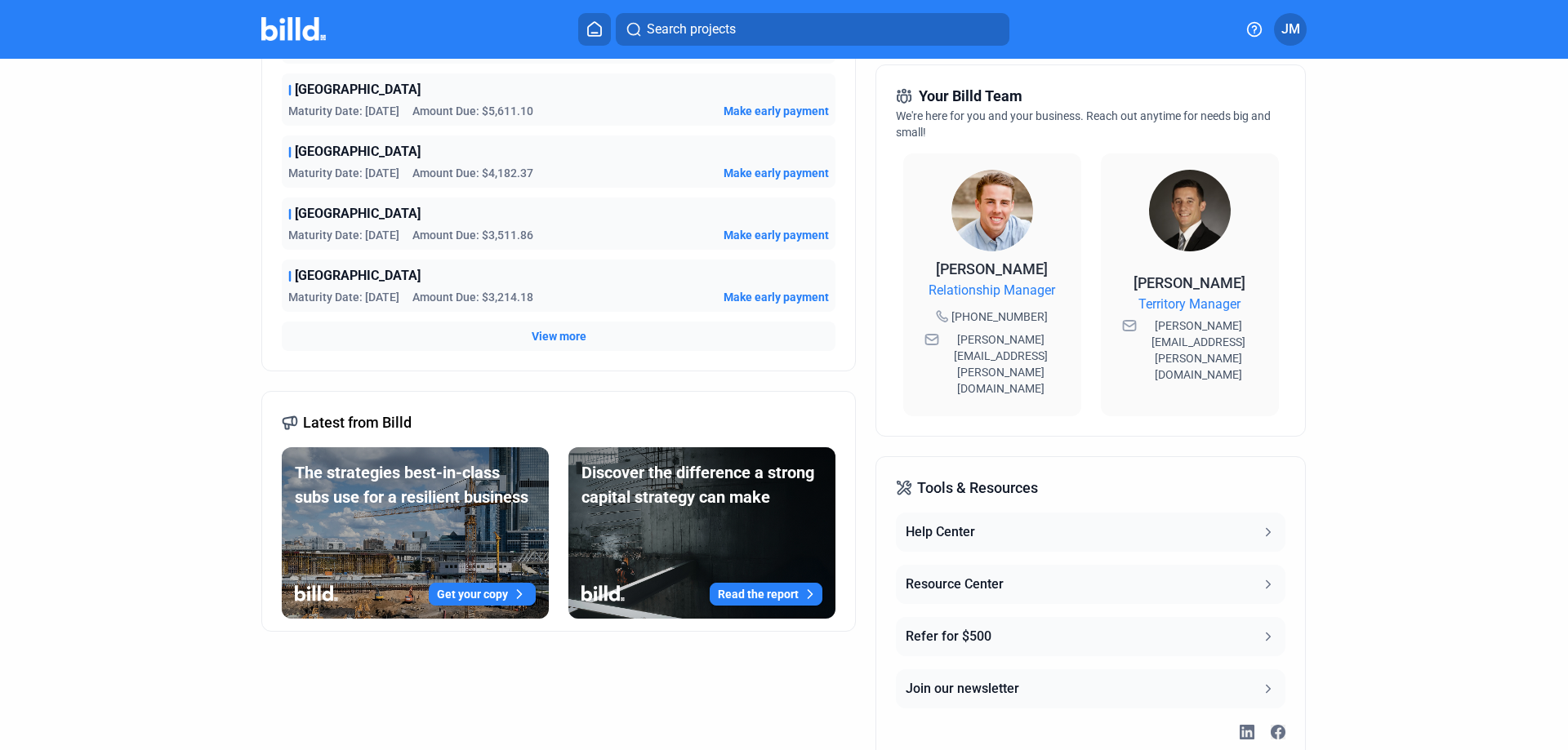
drag, startPoint x: 1009, startPoint y: 339, endPoint x: 943, endPoint y: 340, distance: 66.0
click at [943, 340] on div "[PERSON_NAME] Relationship Manager [PHONE_NUMBER] [PERSON_NAME][EMAIL_ADDRESS][…" at bounding box center [992, 284] width 178 height 263
drag, startPoint x: 1137, startPoint y: 316, endPoint x: 1219, endPoint y: 333, distance: 83.7
click at [1219, 333] on span "[PERSON_NAME][EMAIL_ADDRESS][PERSON_NAME][DOMAIN_NAME]" at bounding box center [1199, 349] width 117 height 65
copy span "[PERSON_NAME][EMAIL_ADDRESS][PERSON_NAME][DOMAIN_NAME]"
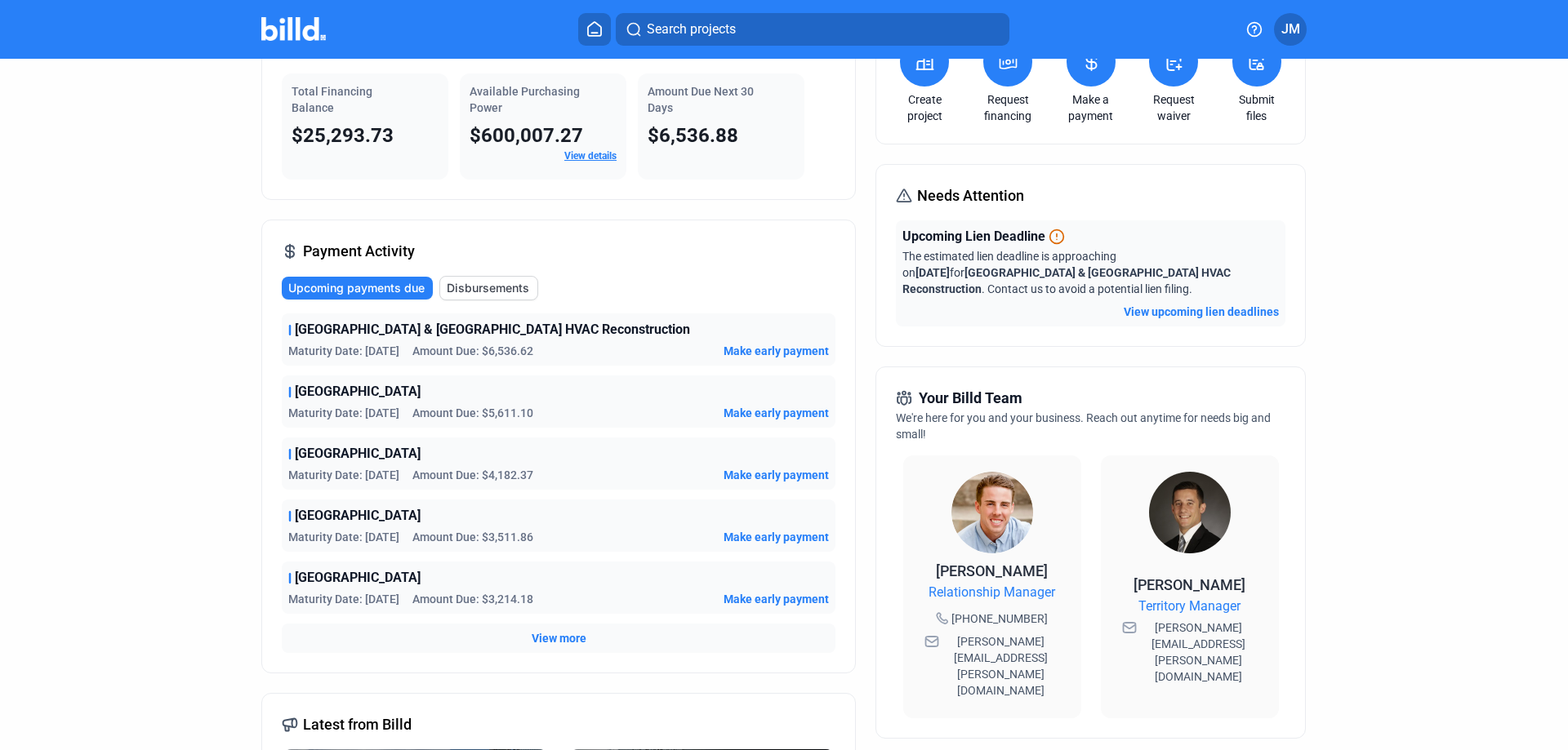
scroll to position [0, 0]
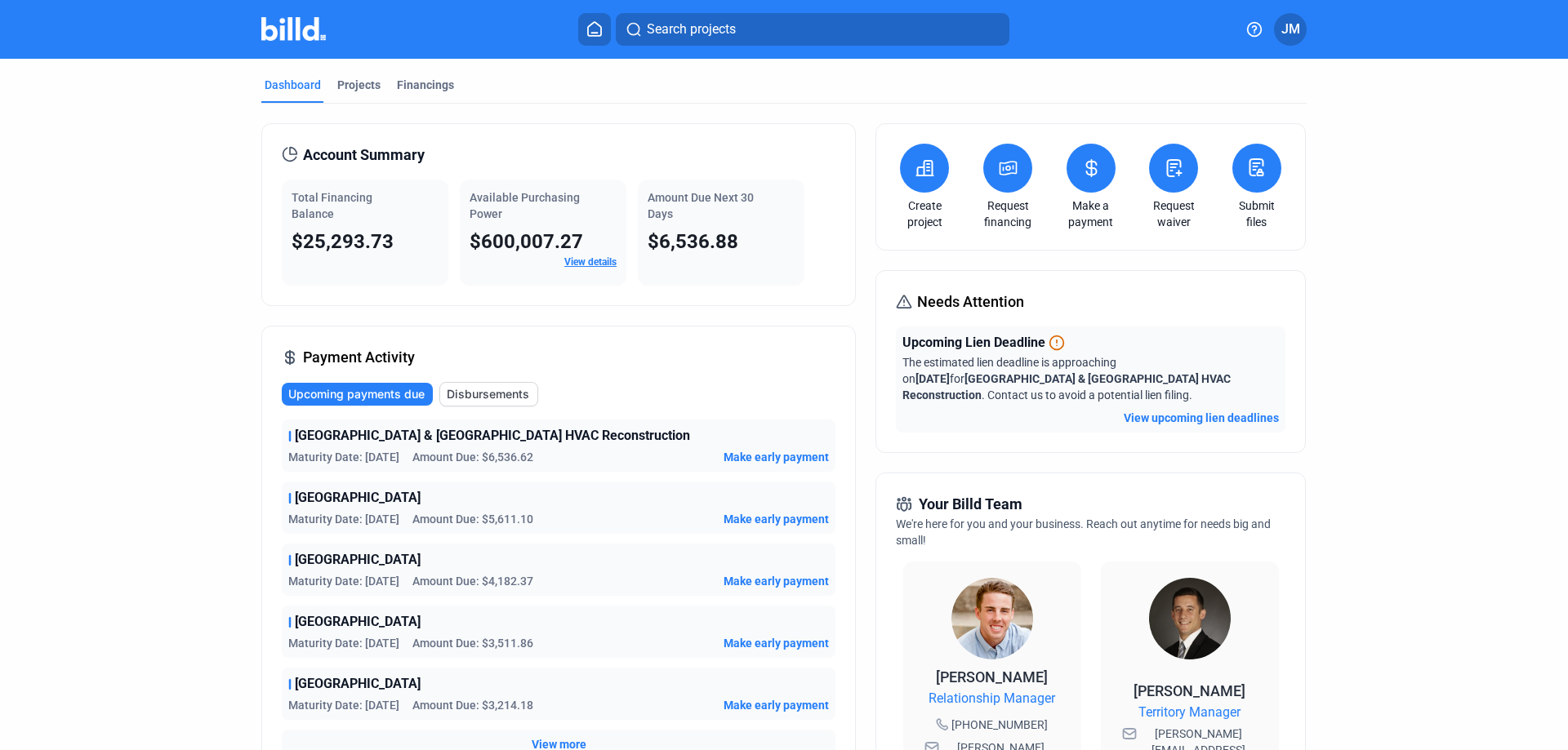
click at [1291, 2] on mat-toolbar "Search projects JM" at bounding box center [784, 29] width 1568 height 59
click at [1297, 37] on span "JM" at bounding box center [1291, 29] width 19 height 20
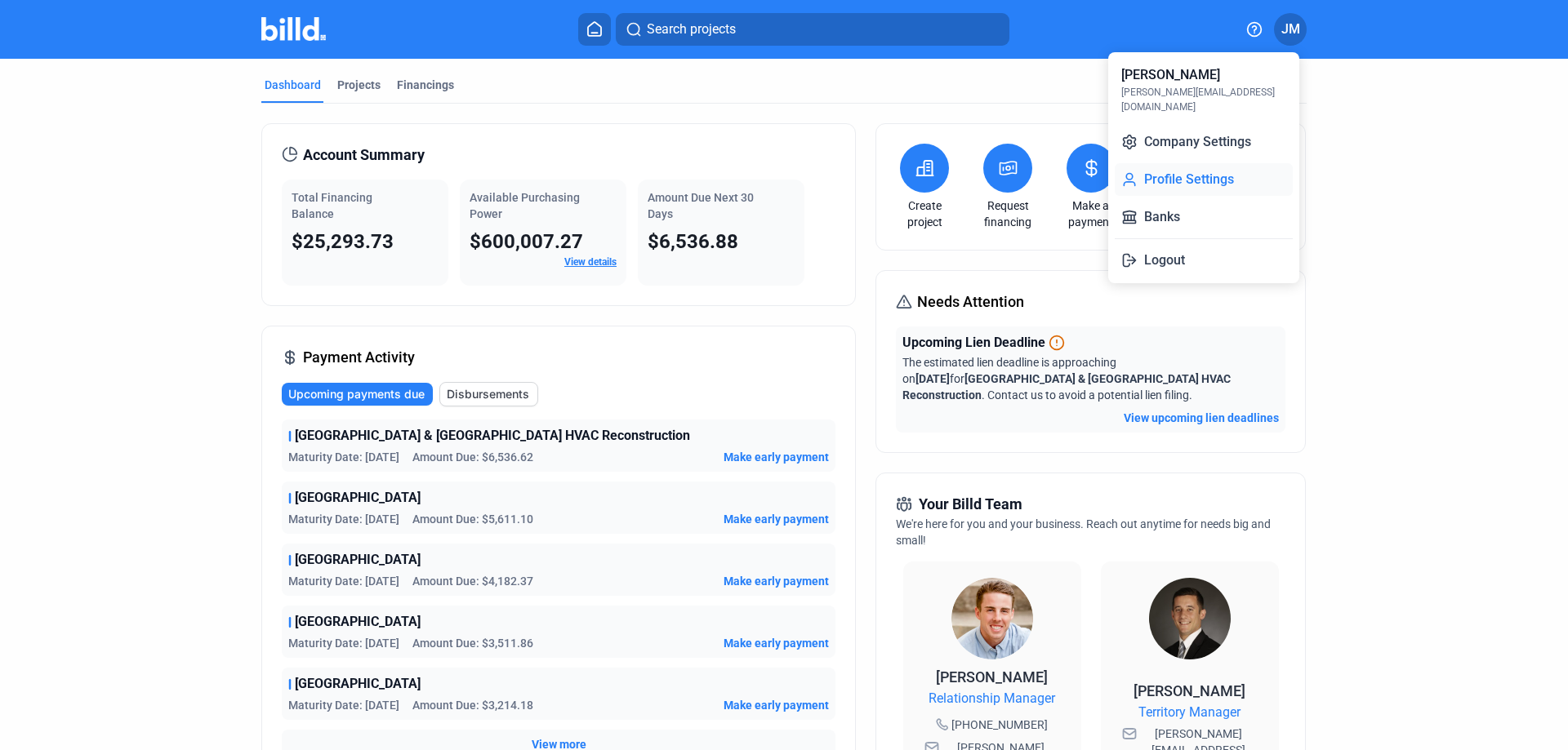
click at [1171, 163] on button "Profile Settings" at bounding box center [1203, 179] width 178 height 32
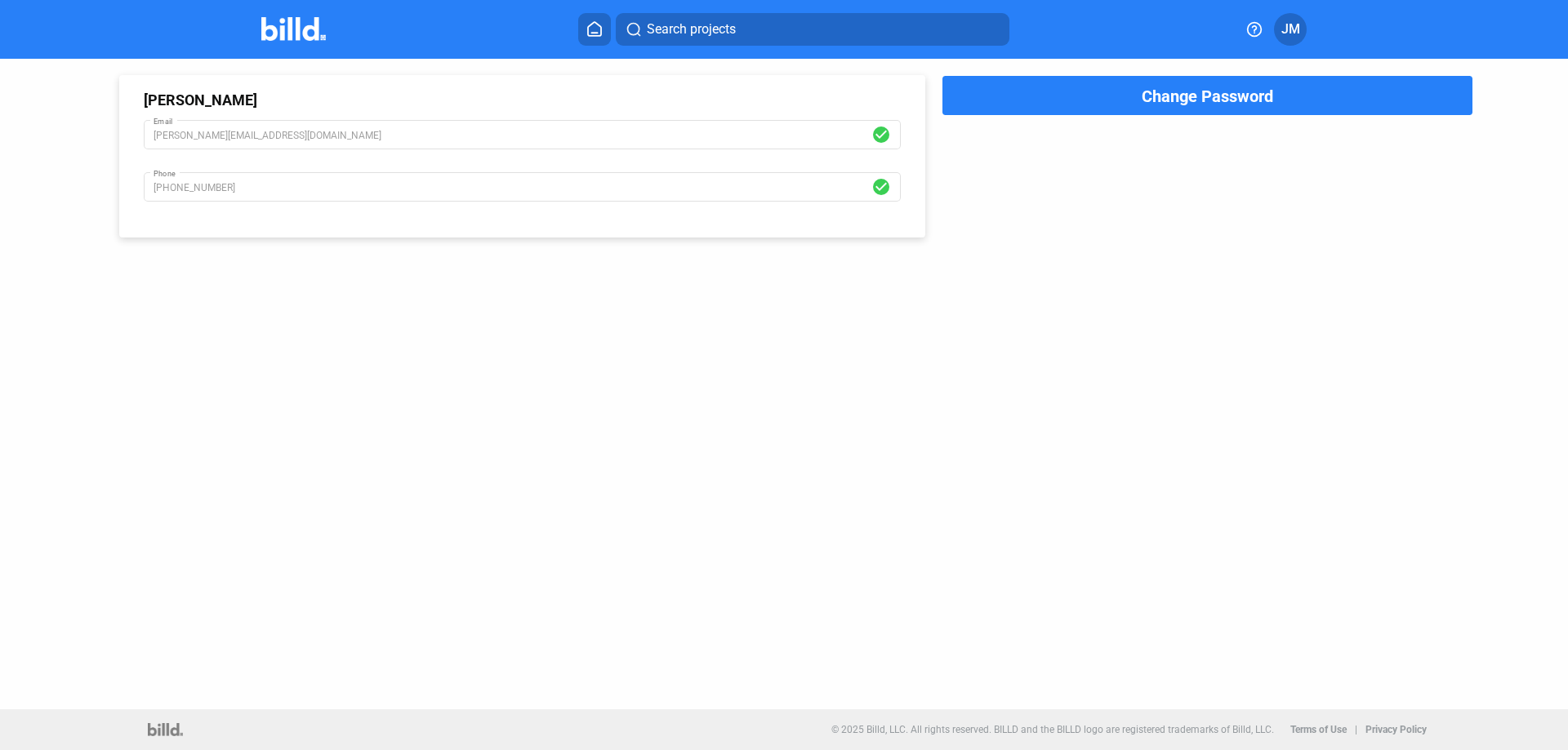
click at [1287, 29] on span "JM" at bounding box center [1291, 29] width 19 height 20
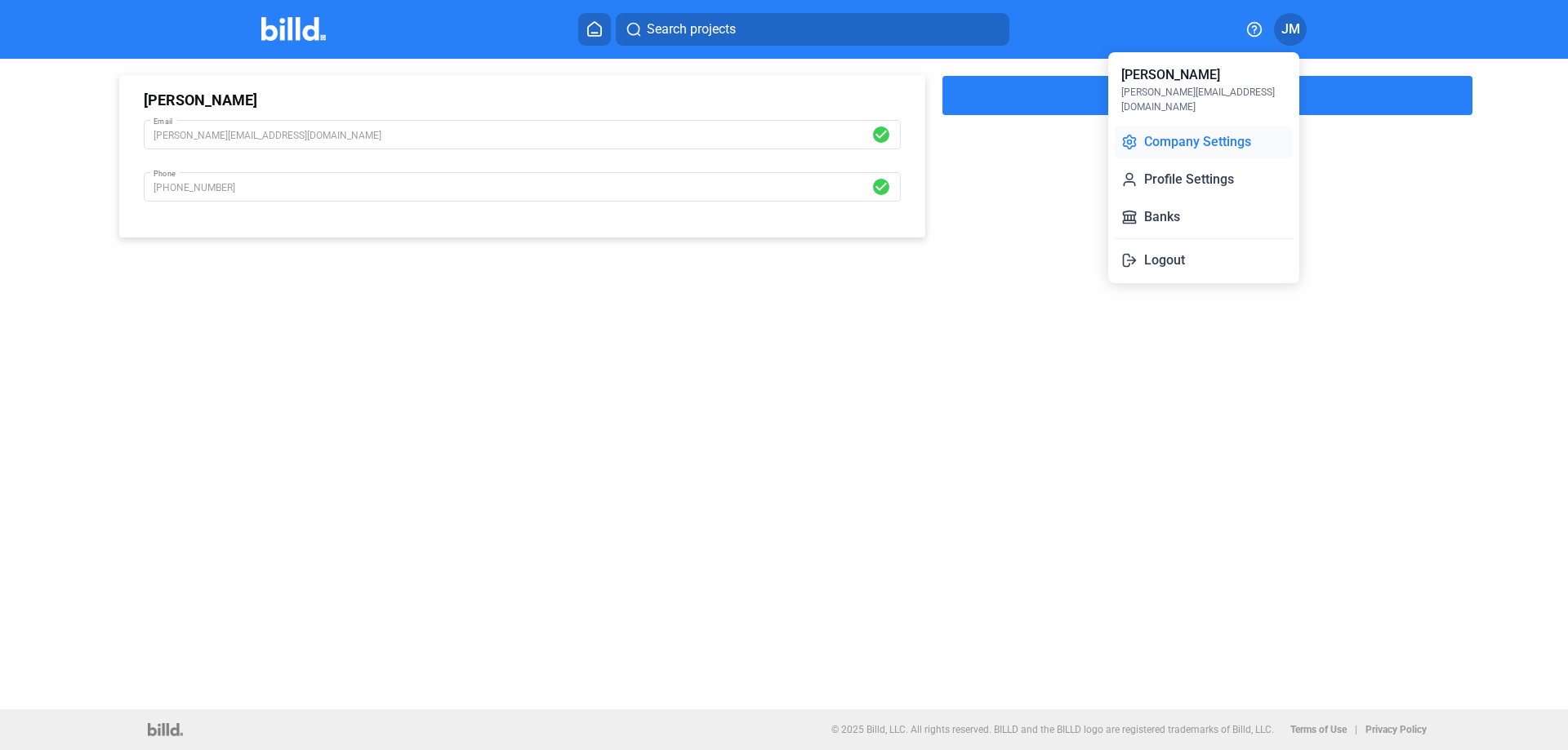
click at [1210, 128] on button "Company Settings" at bounding box center [1203, 142] width 178 height 32
